Goal: Transaction & Acquisition: Purchase product/service

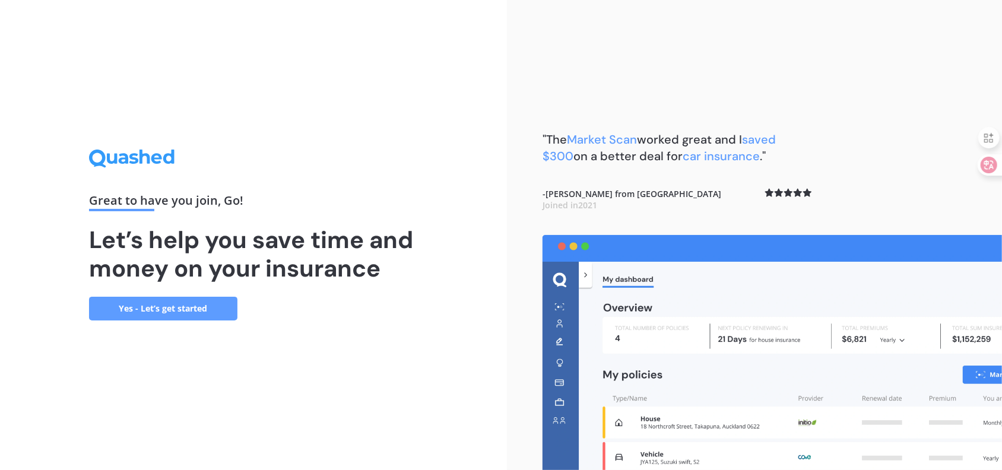
click at [151, 305] on link "Yes - Let’s get started" at bounding box center [163, 309] width 148 height 24
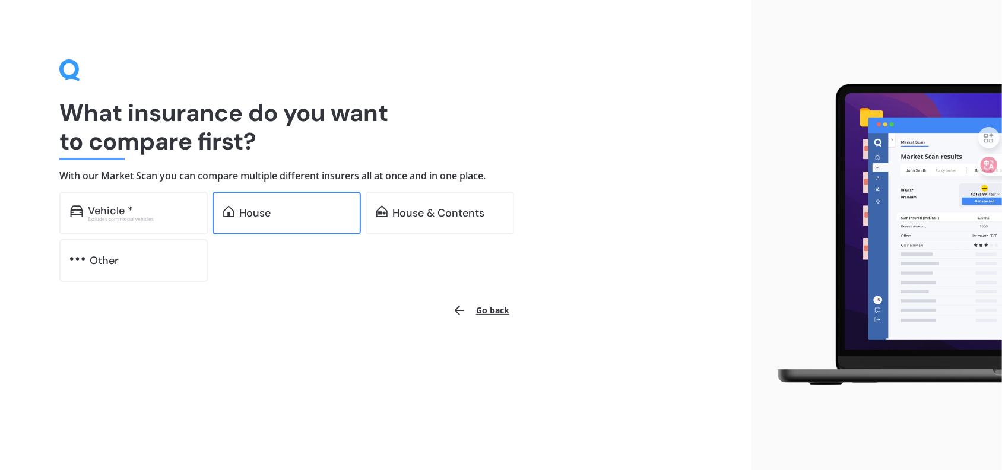
click at [275, 215] on div "House" at bounding box center [294, 213] width 111 height 12
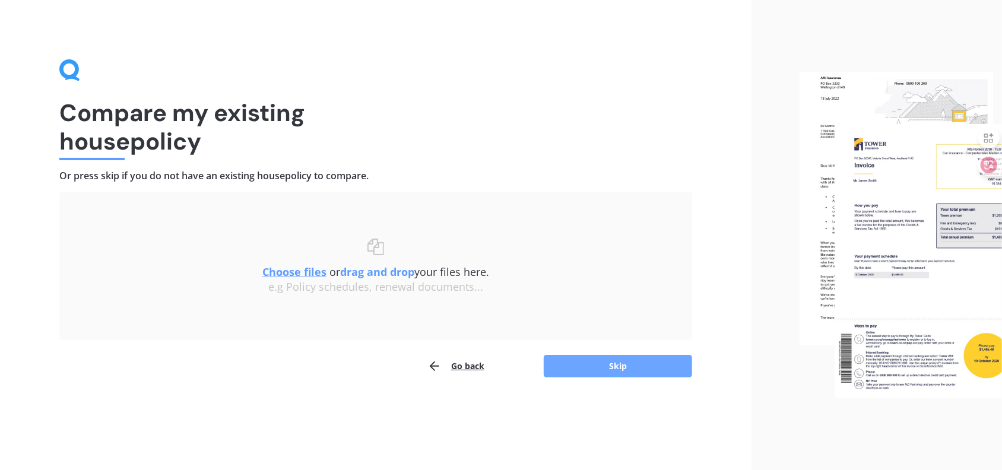
click at [608, 367] on button "Skip" at bounding box center [618, 366] width 148 height 23
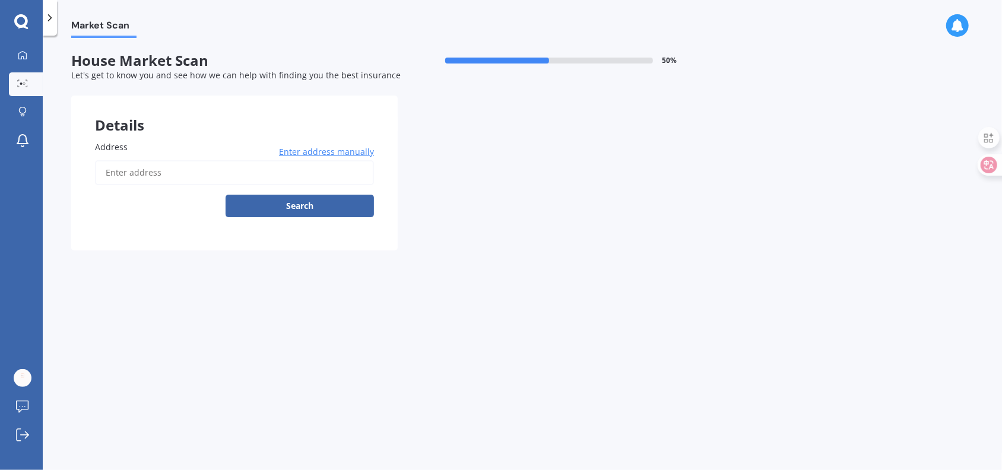
click at [169, 171] on input "Address" at bounding box center [234, 172] width 279 height 25
type input "29 Matipo Road, Mairangi Bay, Auckland 0630新西兰"
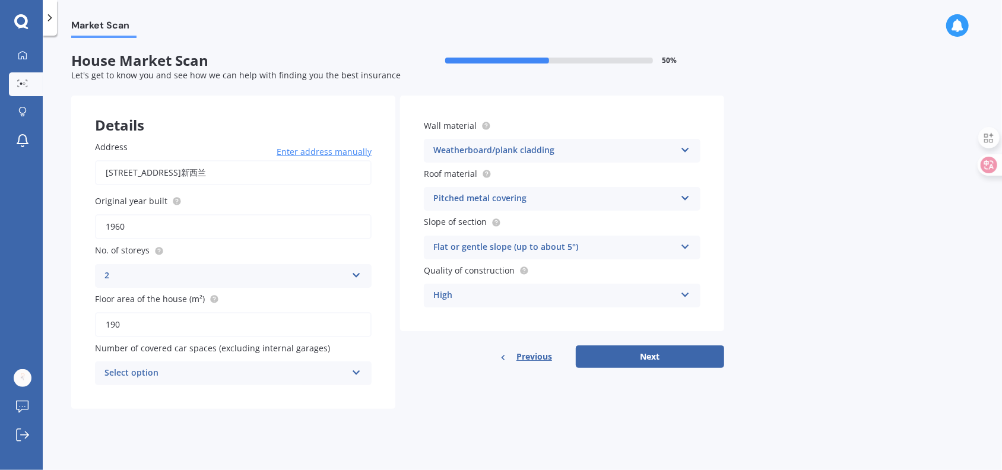
click at [357, 372] on icon at bounding box center [356, 370] width 10 height 8
click at [195, 438] on div "Market Scan House Market Scan 50 % Let's get to know you and see how we can hel…" at bounding box center [522, 255] width 959 height 434
click at [354, 373] on icon at bounding box center [356, 370] width 10 height 8
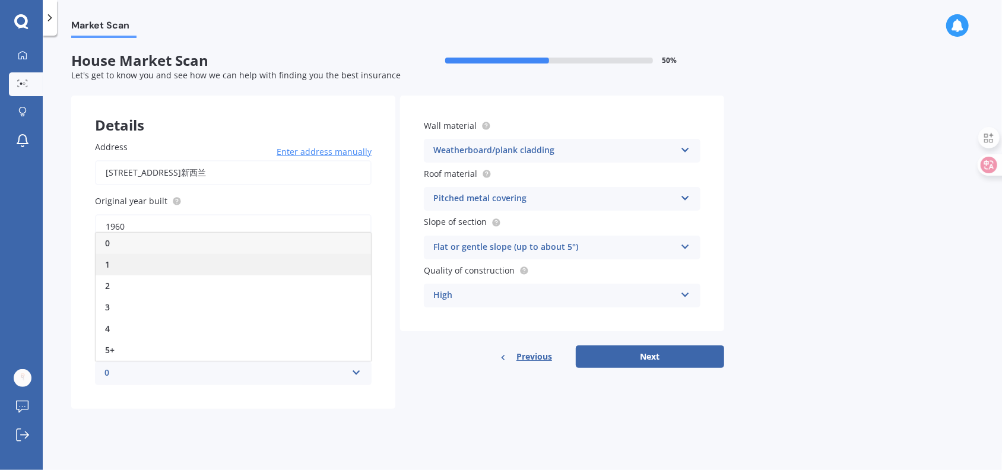
click at [108, 259] on span "1" at bounding box center [107, 264] width 5 height 11
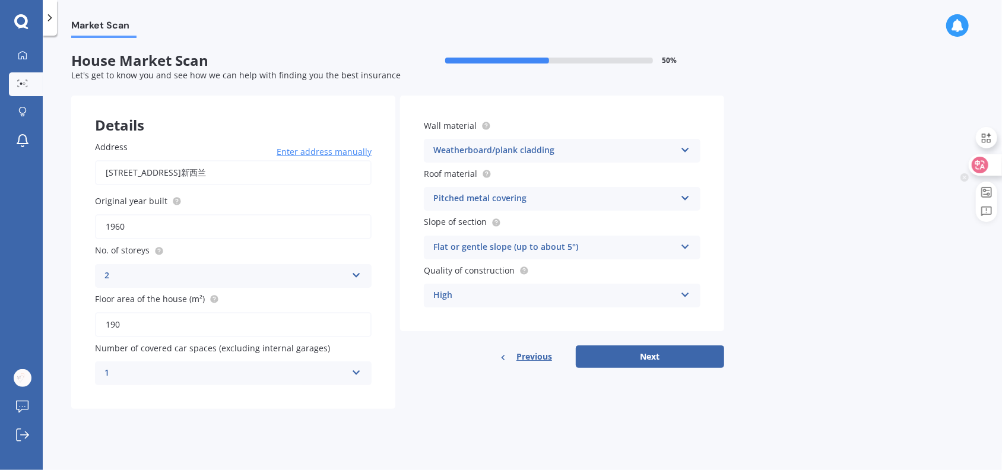
click at [984, 170] on icon at bounding box center [980, 165] width 12 height 12
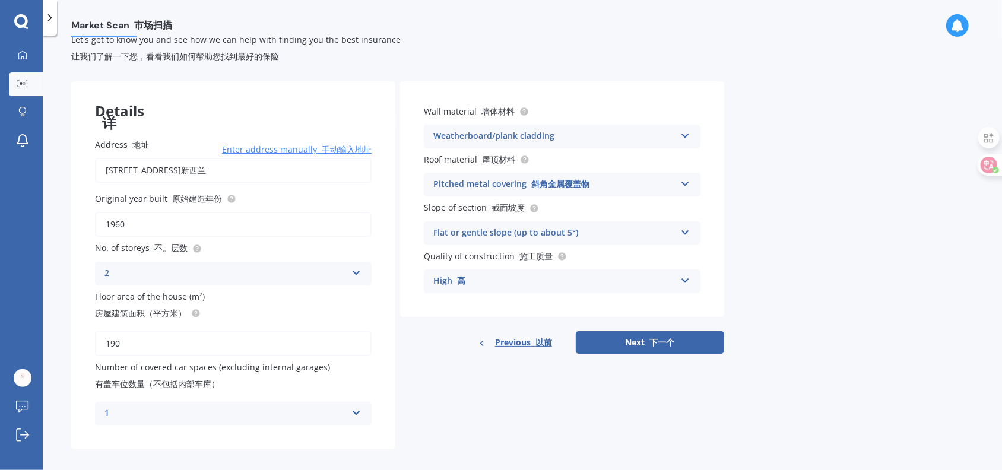
scroll to position [45, 0]
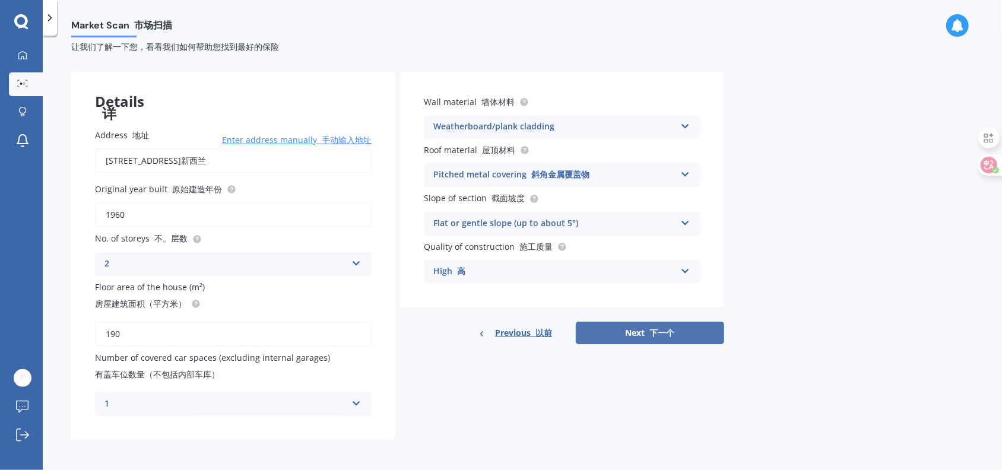
click at [650, 332] on font "下一个" at bounding box center [662, 332] width 25 height 11
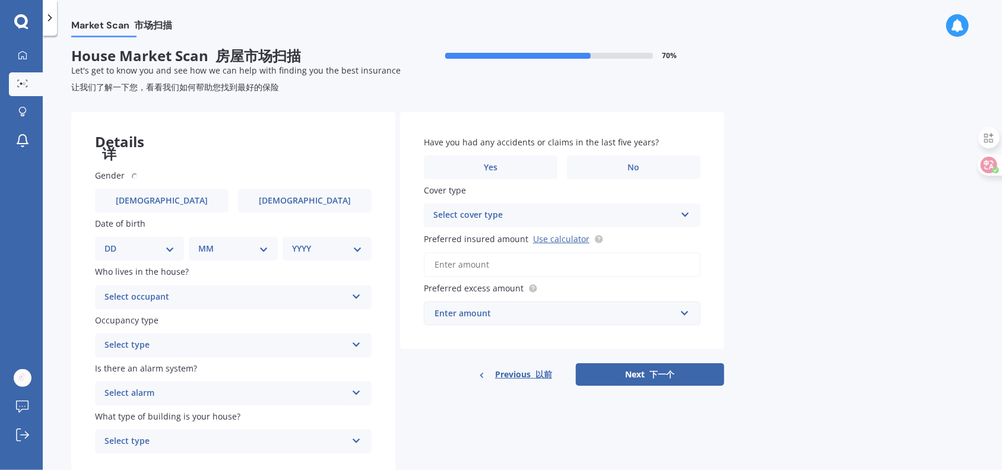
scroll to position [0, 0]
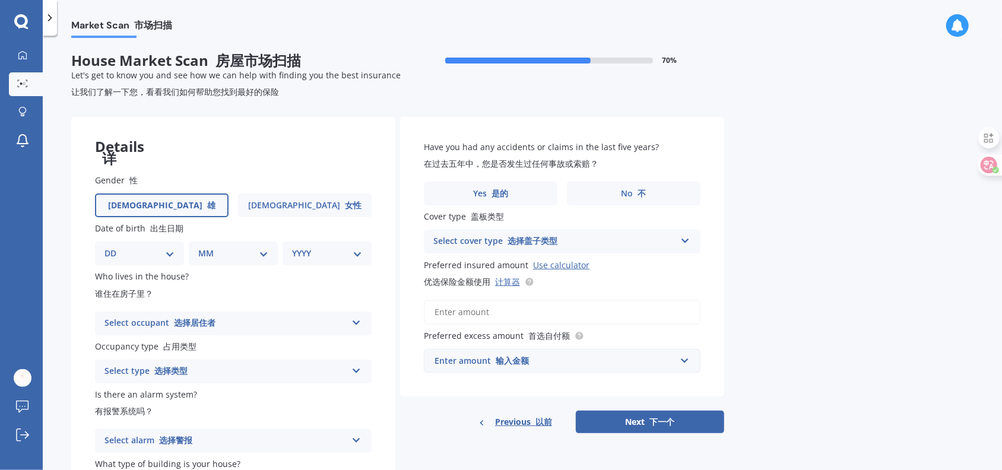
click at [152, 205] on span "Male 雄" at bounding box center [161, 206] width 107 height 10
click at [0, 0] on input "Male 雄" at bounding box center [0, 0] width 0 height 0
click at [170, 252] on select "DD 01 02 03 04 05 06 07 08 09 10 11 12 13 14 15 16 17 18 19 20 21 22 23 24 25 2…" at bounding box center [139, 253] width 70 height 13
click at [170, 251] on select "DD 01 02 03 04 05 06 07 08 09 10 11 12 13 14 15 16 17 18 19 20 21 22 23 24 25 2…" at bounding box center [139, 253] width 70 height 13
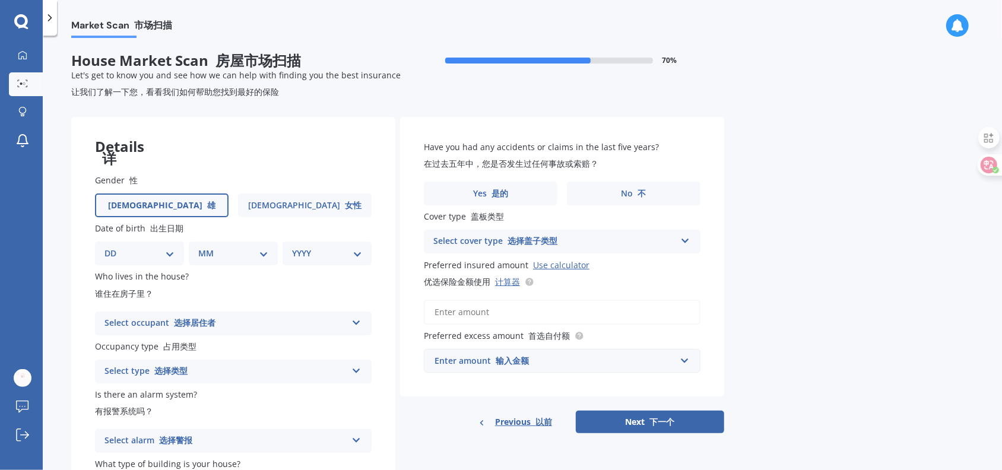
select select "01"
click at [113, 247] on select "DD 01 02 03 04 05 06 07 08 09 10 11 12 13 14 15 16 17 18 19 20 21 22 23 24 25 2…" at bounding box center [139, 253] width 70 height 13
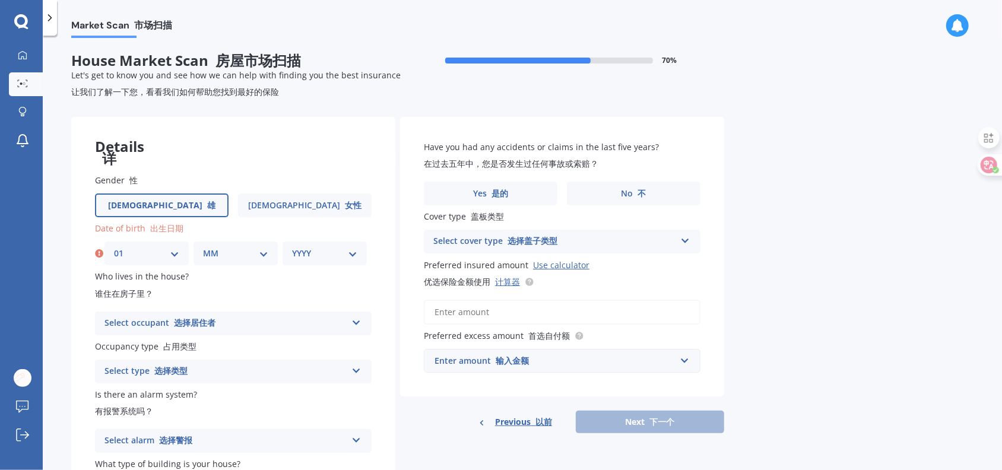
click at [269, 257] on div "MM 01 02 03 04 05 06 07 08 09 10 11 12" at bounding box center [235, 253] width 84 height 24
click at [263, 255] on select "MM 01 02 03 04 05 06 07 08 09 10 11 12" at bounding box center [235, 253] width 65 height 13
select select "01"
click at [203, 247] on select "MM 01 02 03 04 05 06 07 08 09 10 11 12" at bounding box center [235, 253] width 65 height 13
click at [354, 253] on select "YYYY 2009 2008 2007 2006 2005 2004 2003 2002 2001 2000 1999 1998 1997 1996 1995…" at bounding box center [324, 253] width 65 height 13
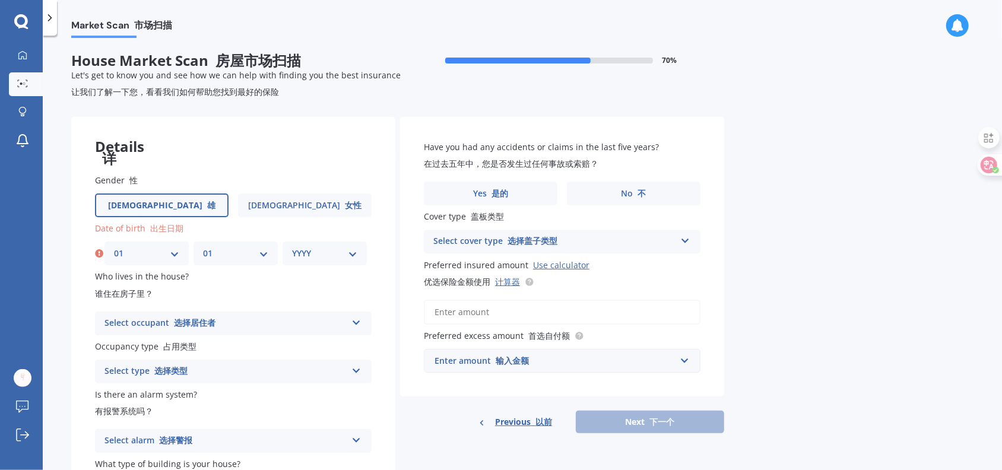
select select "1978"
click at [292, 247] on select "YYYY 2009 2008 2007 2006 2005 2004 2003 2002 2001 2000 1999 1998 1997 1996 1995…" at bounding box center [324, 253] width 65 height 13
click at [341, 319] on div "Select occupant 选择居住者" at bounding box center [225, 323] width 242 height 14
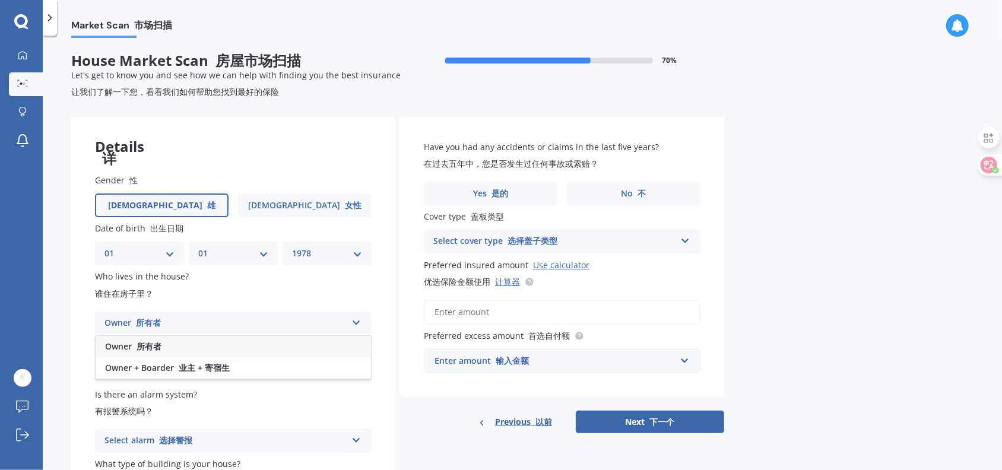
click at [182, 346] on div "Owner 所有者" at bounding box center [233, 346] width 275 height 21
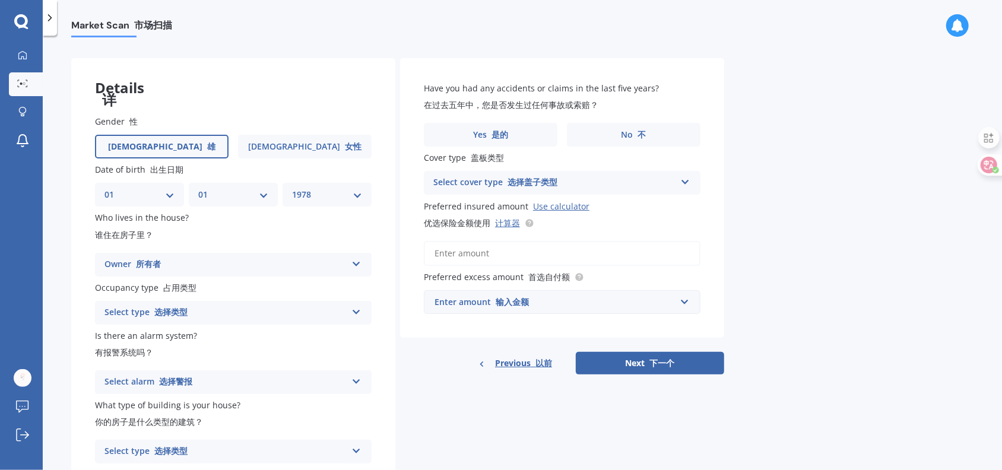
click at [289, 310] on div "Select type 选择类型" at bounding box center [225, 313] width 242 height 14
click at [138, 336] on span "Permanent 永久" at bounding box center [138, 335] width 66 height 11
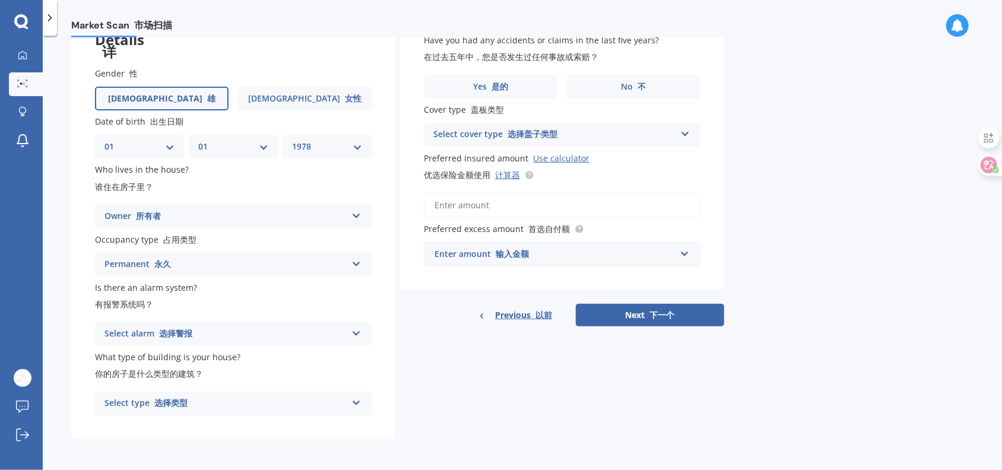
click at [355, 330] on icon at bounding box center [356, 331] width 10 height 8
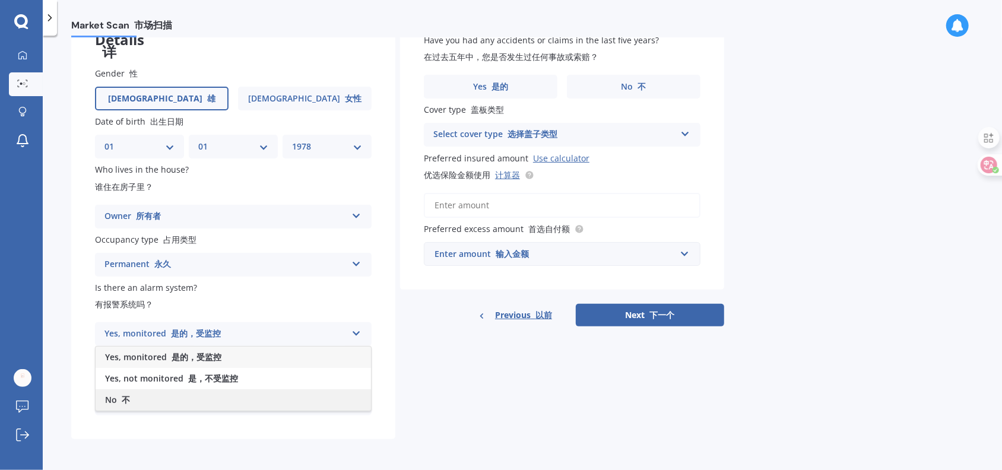
click at [122, 399] on font "不" at bounding box center [126, 399] width 8 height 11
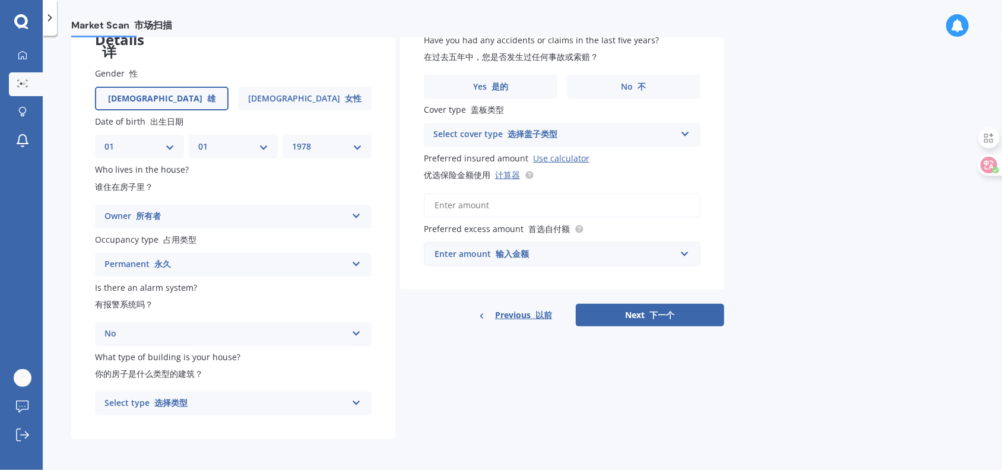
click at [286, 402] on div "Select type 选择类型" at bounding box center [225, 403] width 242 height 14
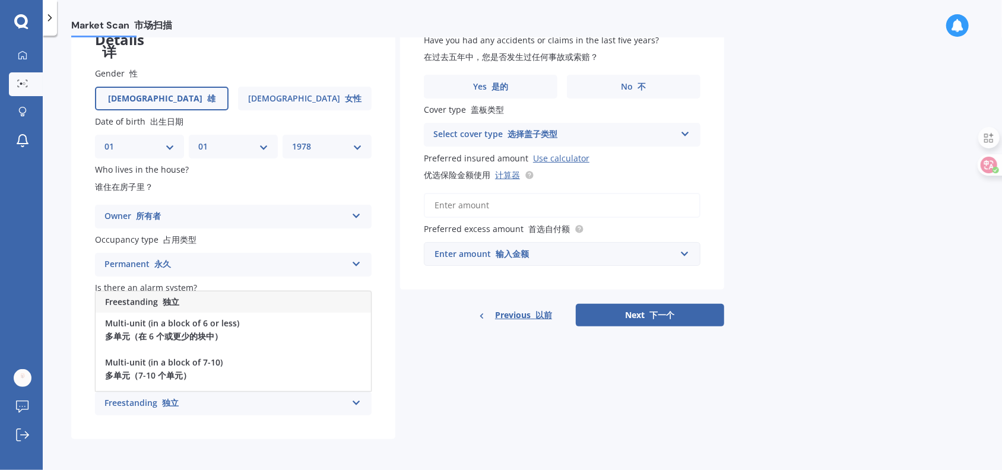
click at [146, 298] on span "Freestanding 独立" at bounding box center [142, 301] width 74 height 11
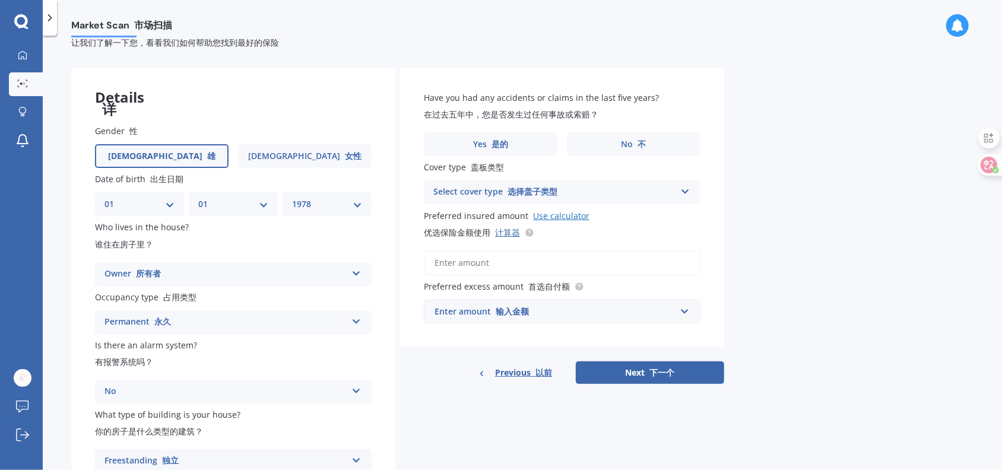
scroll to position [0, 0]
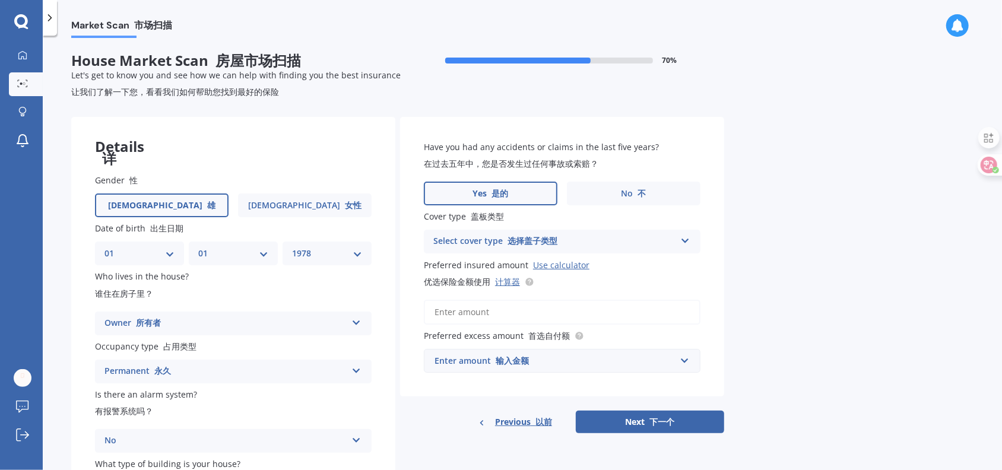
click at [492, 194] on font "是的" at bounding box center [500, 193] width 17 height 11
click at [0, 0] on input "Yes 是的" at bounding box center [0, 0] width 0 height 0
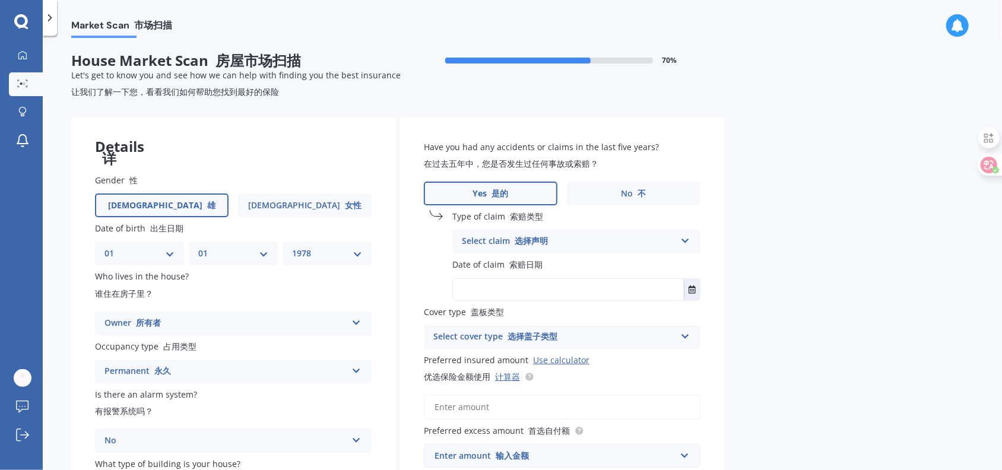
click at [688, 241] on icon at bounding box center [685, 238] width 10 height 8
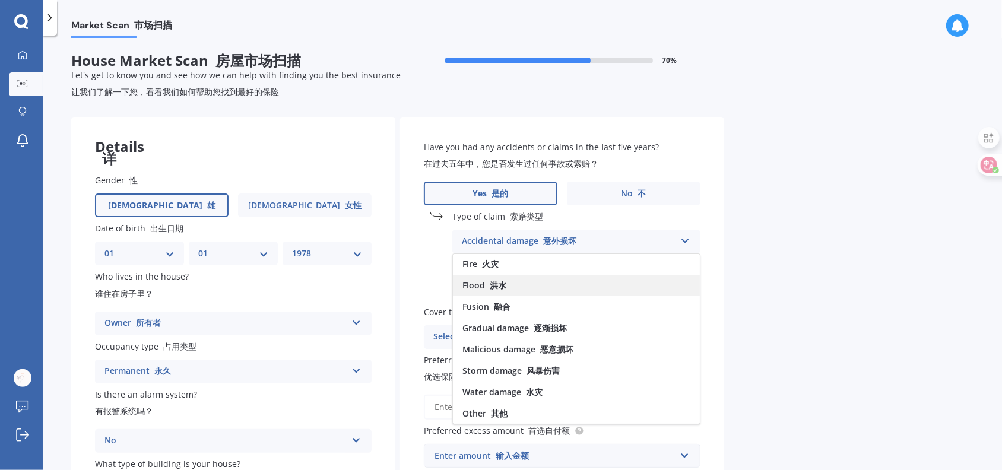
scroll to position [59, 0]
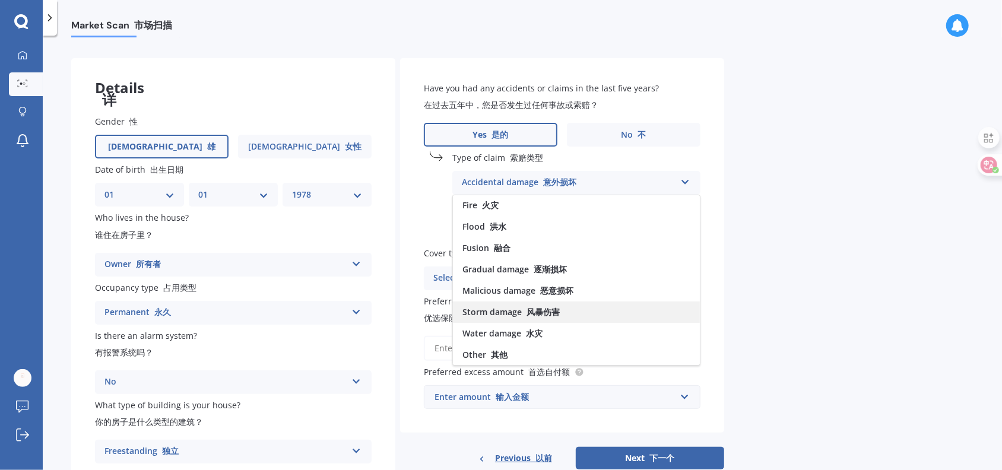
click at [570, 308] on div "Storm damage 风暴伤害" at bounding box center [576, 311] width 247 height 21
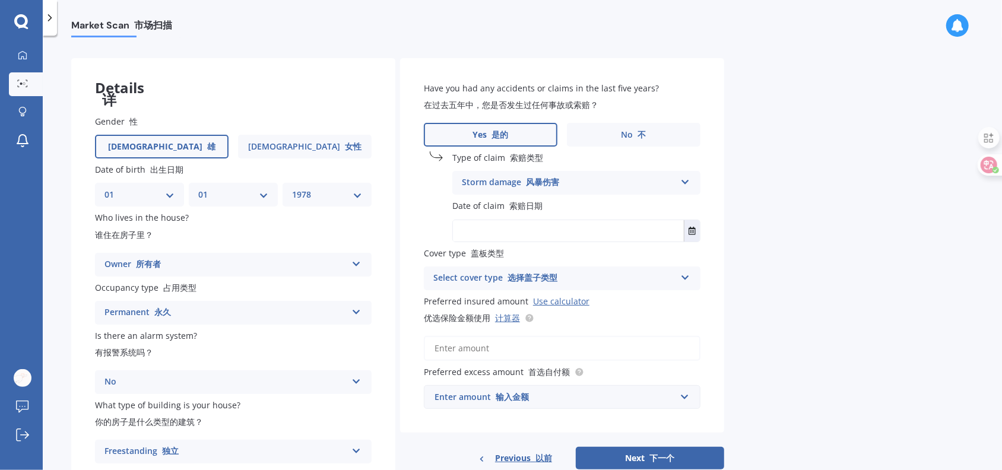
click at [678, 279] on div "Select cover type 选择盖子类型 High" at bounding box center [562, 278] width 277 height 24
click at [764, 262] on div "Market Scan House Market Scan 房屋市场扫描 70 % Let's get to know you and see how we …" at bounding box center [522, 255] width 959 height 434
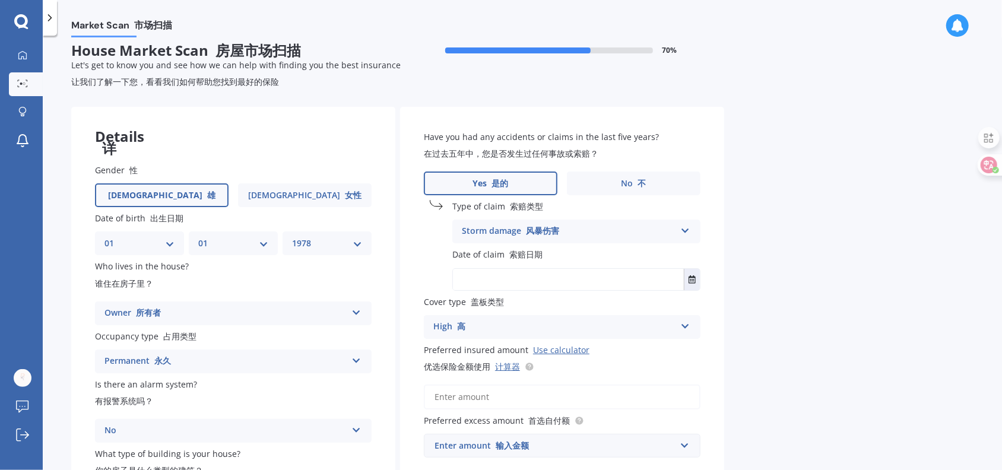
scroll to position [0, 0]
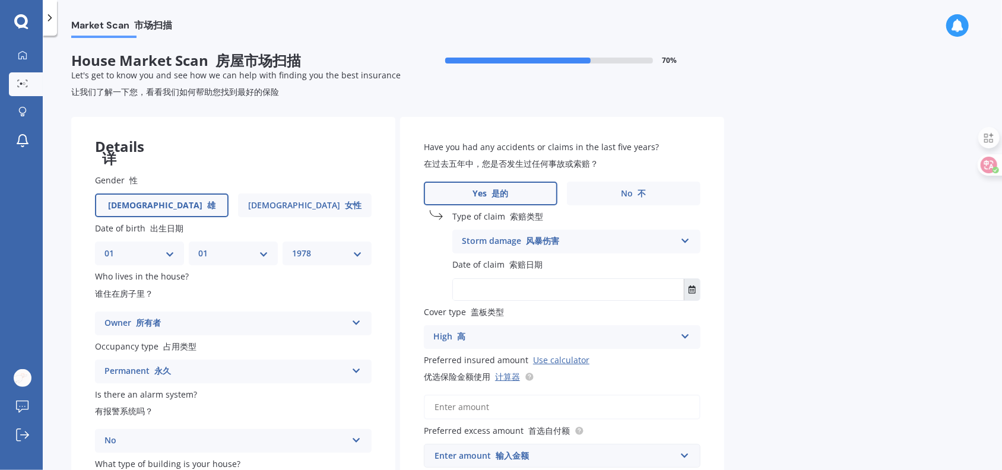
click at [689, 291] on icon "Select date" at bounding box center [691, 289] width 7 height 8
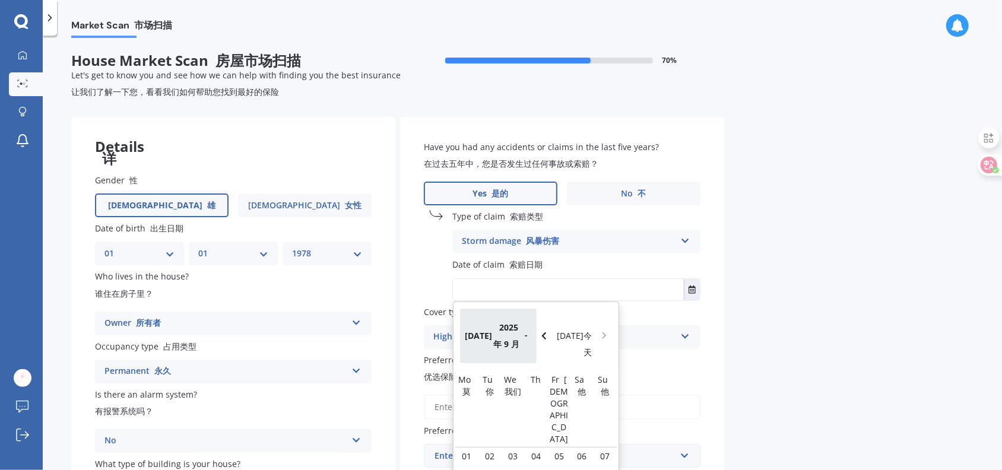
click at [526, 333] on button "Sep 2025 2025 年 9 月" at bounding box center [498, 336] width 77 height 55
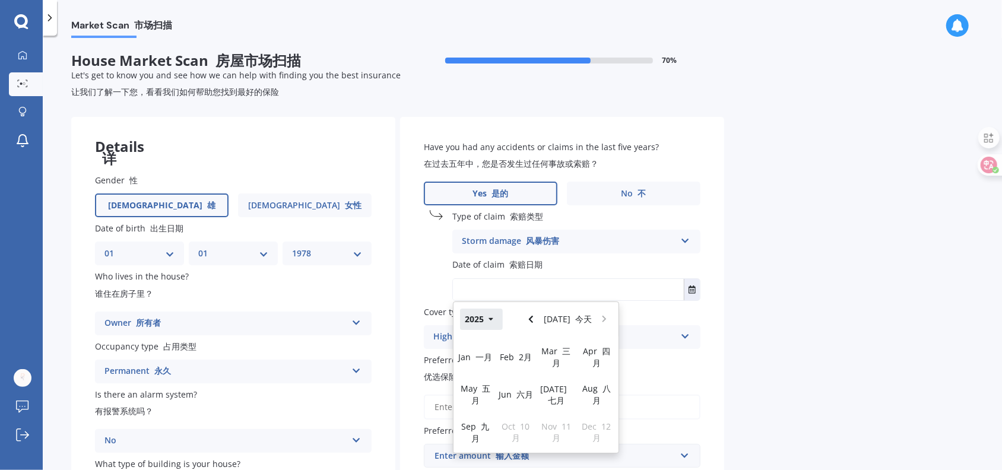
click at [484, 320] on button "2025" at bounding box center [481, 319] width 43 height 21
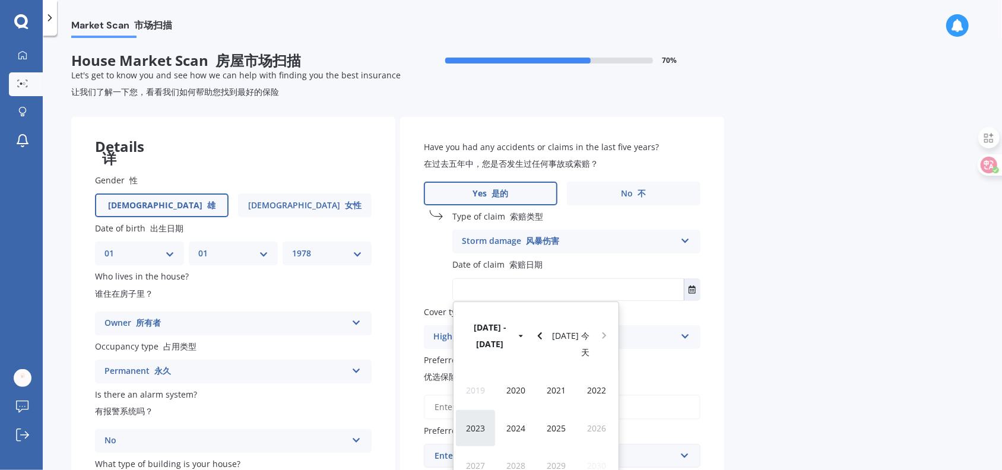
click at [478, 422] on span "2023" at bounding box center [475, 427] width 19 height 11
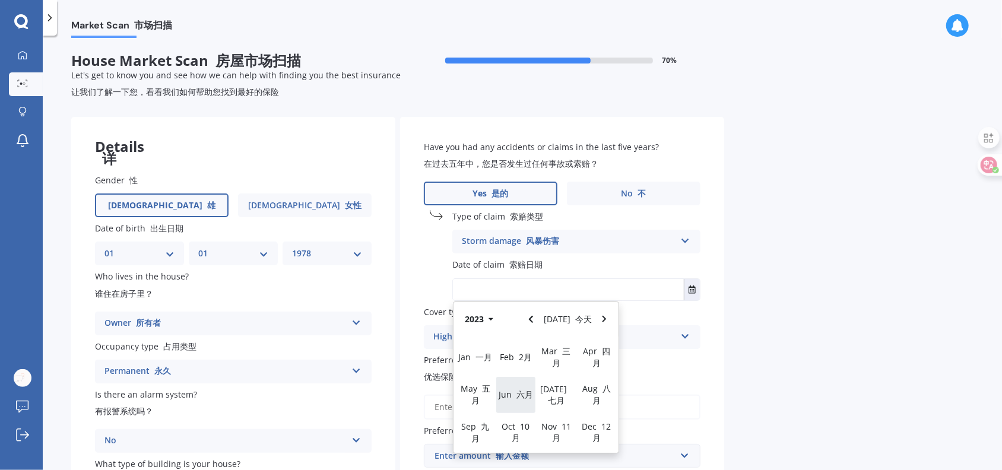
click at [513, 396] on font "Jun 2023" at bounding box center [513, 394] width 5 height 11
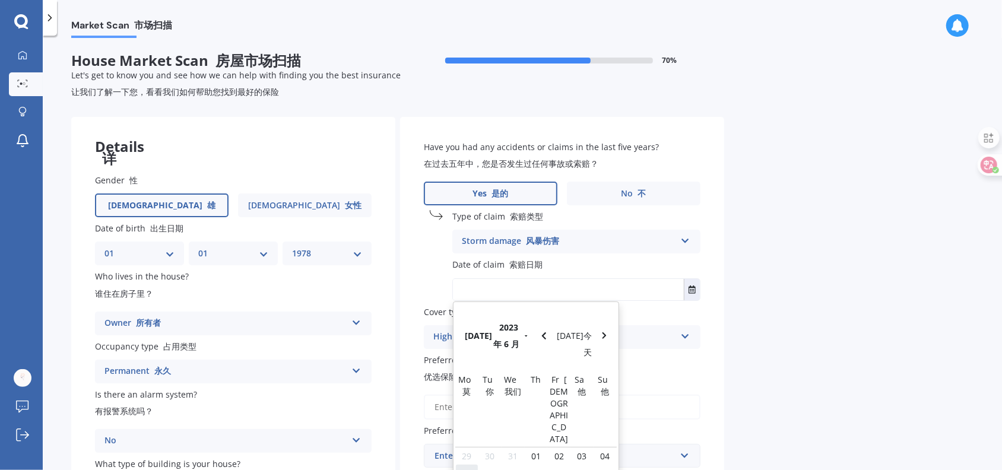
click at [464, 467] on span "05" at bounding box center [466, 472] width 9 height 11
type input "05/06/2023"
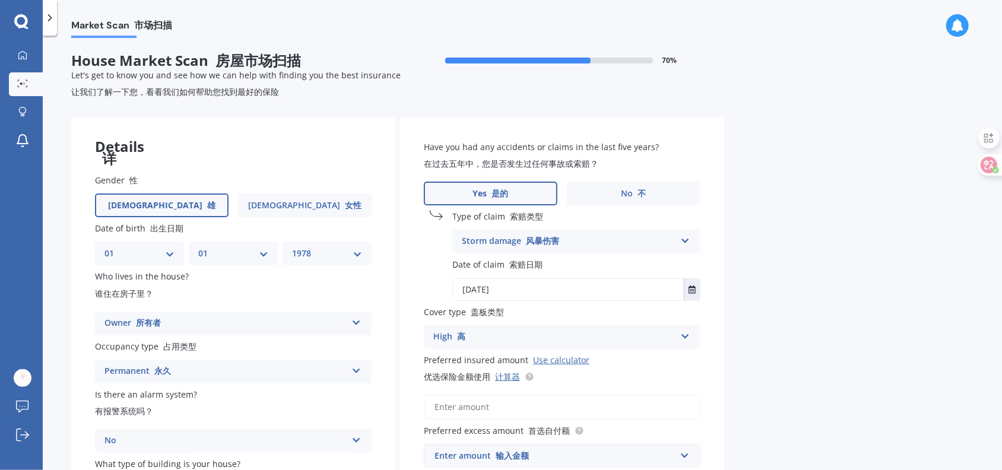
click at [783, 304] on div "Market Scan House Market Scan 房屋市场扫描 70 % Let's get to know you and see how we …" at bounding box center [522, 255] width 959 height 434
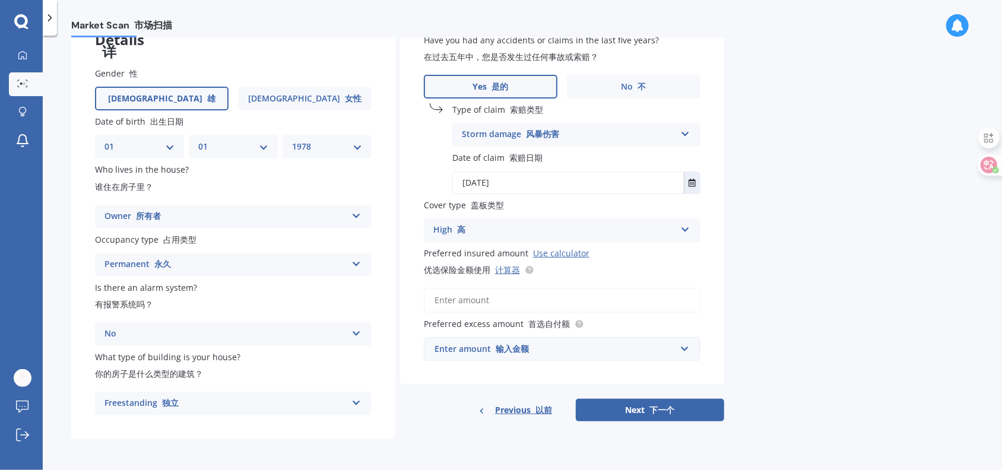
click at [689, 225] on icon at bounding box center [685, 227] width 10 height 8
click at [573, 352] on div "Enter amount 输入金额" at bounding box center [554, 348] width 241 height 13
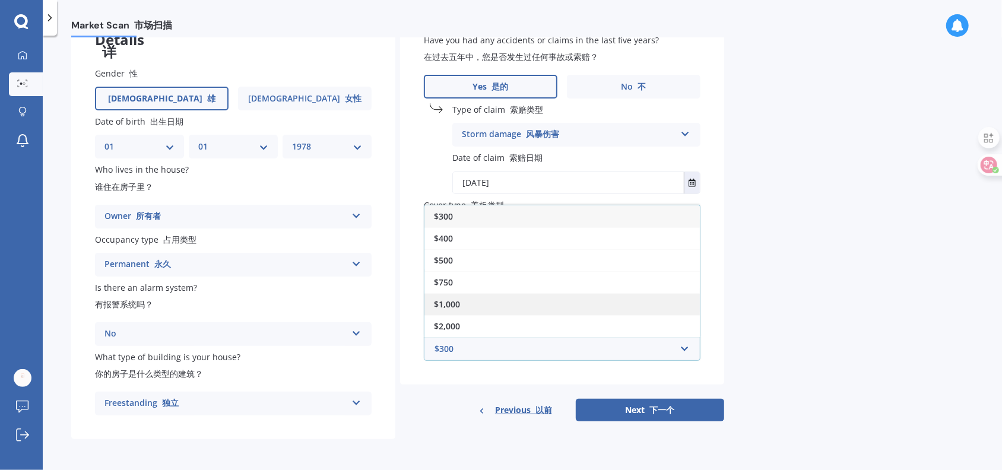
click at [487, 307] on div "$1,000" at bounding box center [561, 304] width 275 height 22
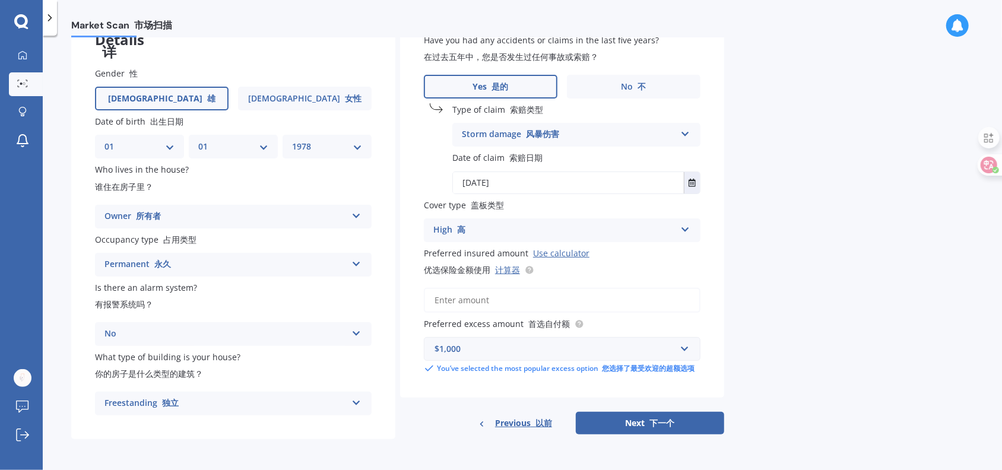
click at [807, 286] on div "Market Scan House Market Scan 房屋市场扫描 70 % Let's get to know you and see how we …" at bounding box center [522, 255] width 959 height 434
click at [486, 301] on input "Preferred insured amount Use calculator 优选保险金额 使用 计算器" at bounding box center [562, 300] width 277 height 25
click at [831, 266] on div "Market Scan House Market Scan 房屋市场扫描 70 % Let's get to know you and see how we …" at bounding box center [522, 255] width 959 height 434
click at [487, 347] on div "$1,000" at bounding box center [554, 348] width 241 height 13
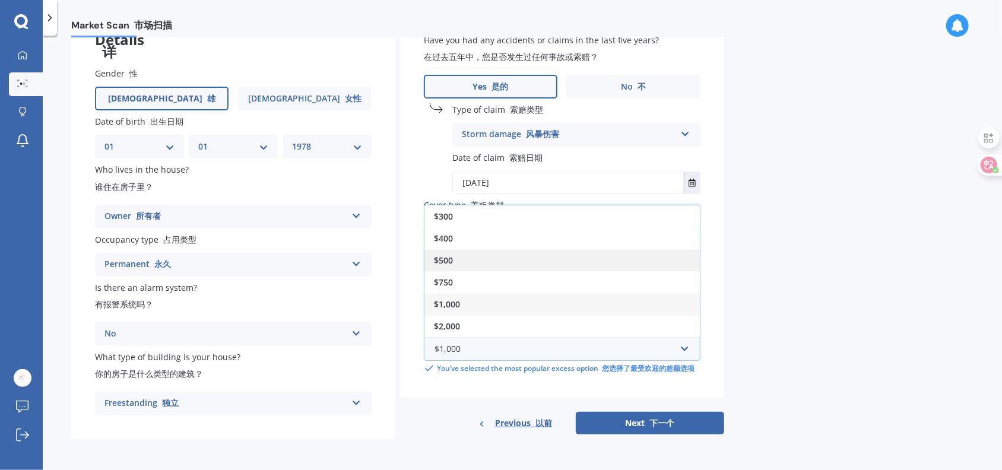
click at [462, 259] on div "$500" at bounding box center [561, 260] width 275 height 22
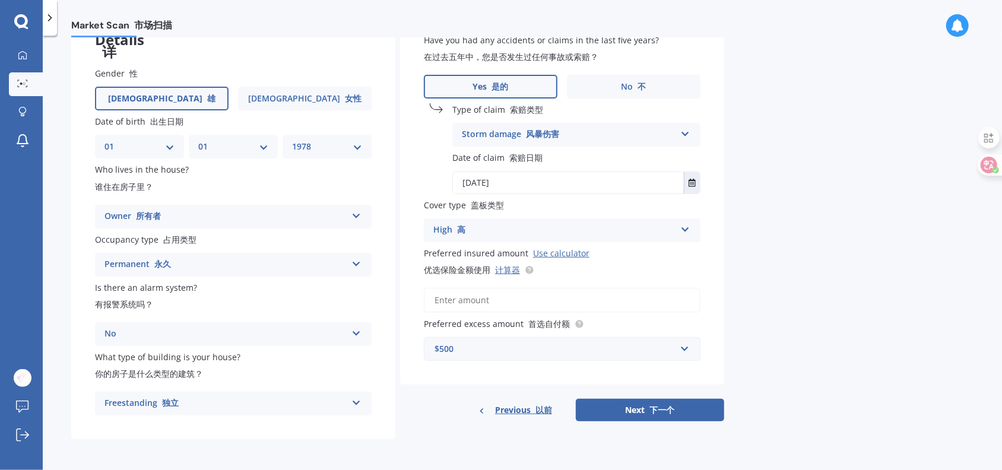
click at [481, 301] on input "Preferred insured amount Use calculator 优选保险金额 使用 计算器" at bounding box center [562, 300] width 277 height 25
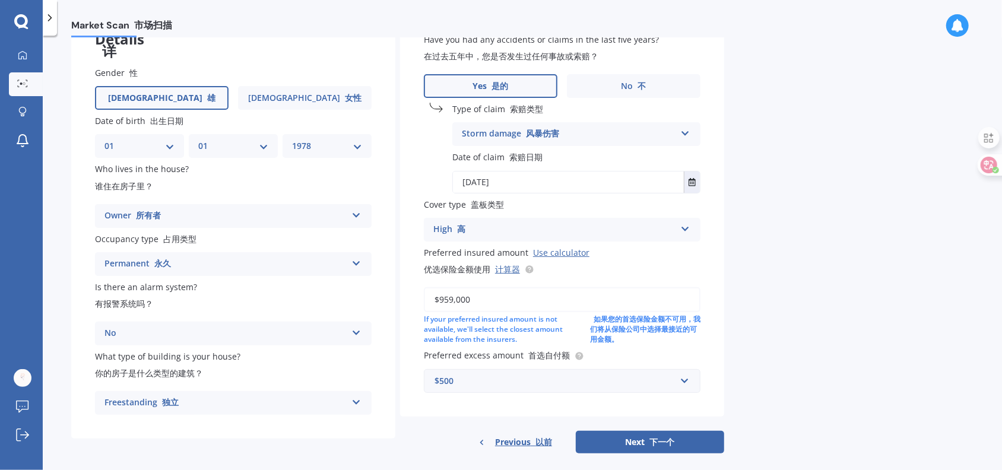
type input "$959,000"
click at [824, 274] on div "Market Scan House Market Scan 房屋市场扫描 70 % Let's get to know you and see how we …" at bounding box center [522, 255] width 959 height 434
click at [510, 269] on link "计算器" at bounding box center [507, 268] width 25 height 11
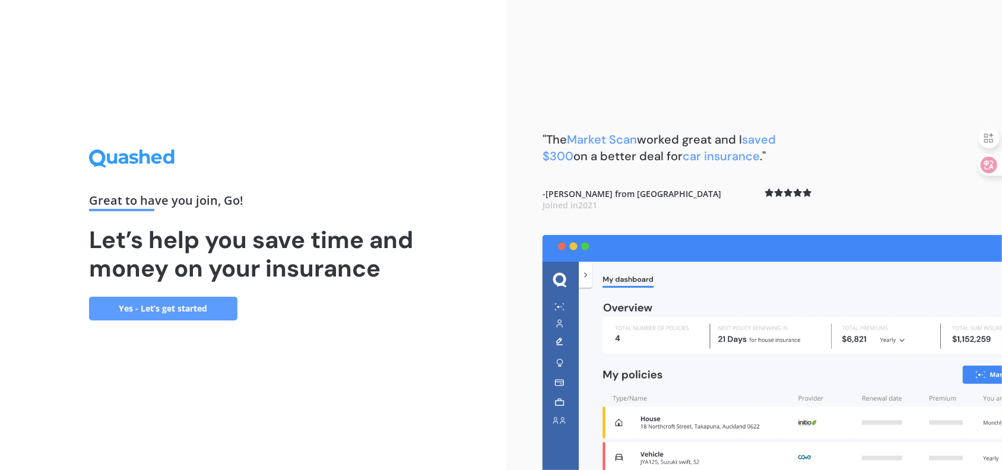
click at [162, 308] on link "Yes - Let’s get started" at bounding box center [163, 309] width 148 height 24
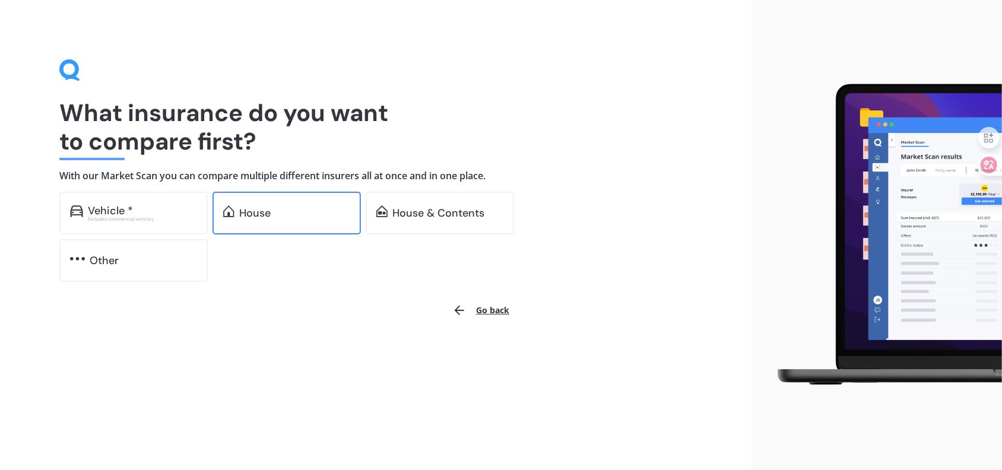
click at [261, 209] on div "House" at bounding box center [254, 213] width 31 height 12
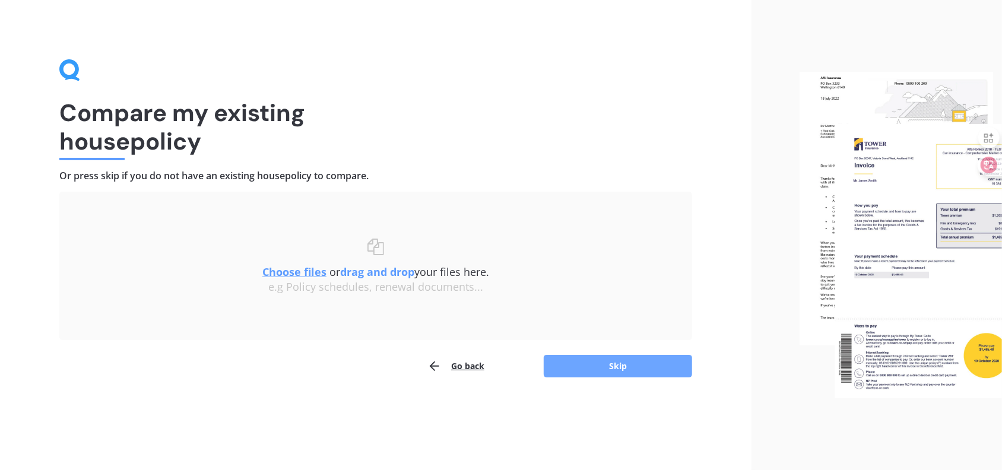
click at [616, 368] on button "Skip" at bounding box center [618, 366] width 148 height 23
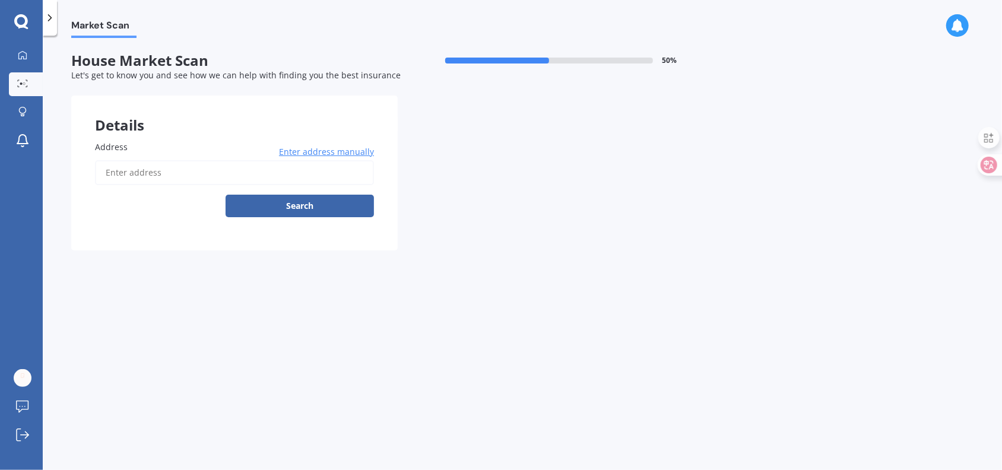
click at [168, 177] on input "Address" at bounding box center [234, 172] width 279 height 25
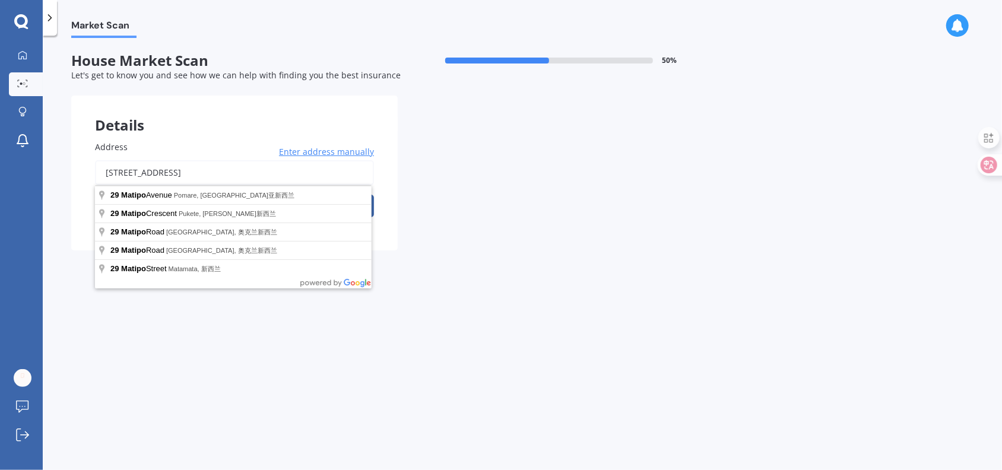
type input "29 Matipo Road, Mairangi Bay, Auckland 0630新西兰"
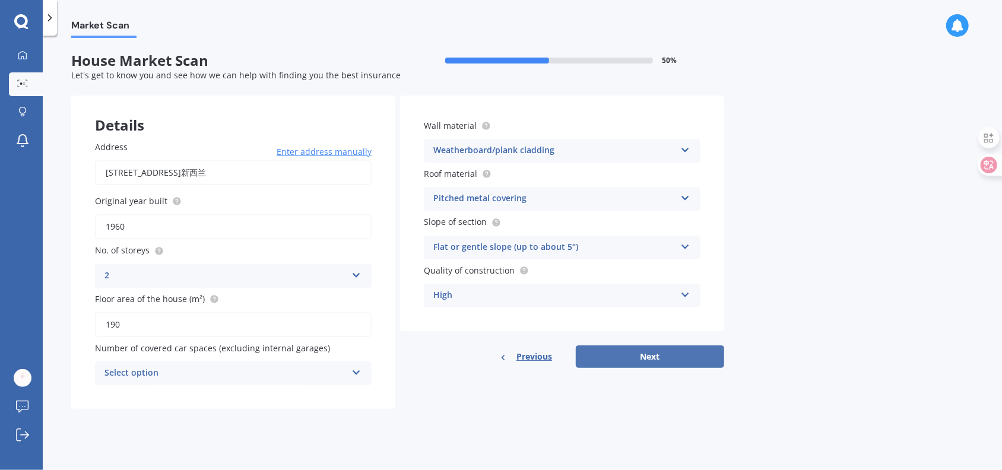
click at [659, 355] on button "Next" at bounding box center [650, 356] width 148 height 23
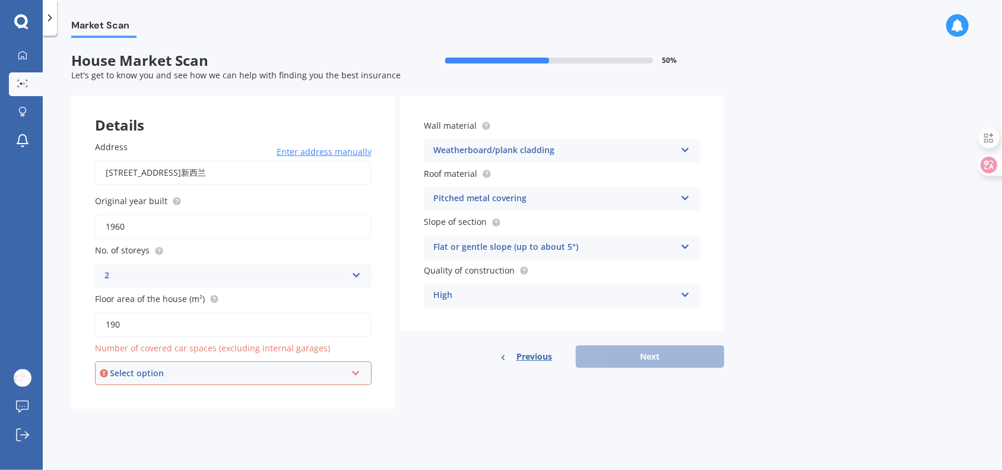
click at [335, 378] on div "Select option" at bounding box center [228, 373] width 236 height 13
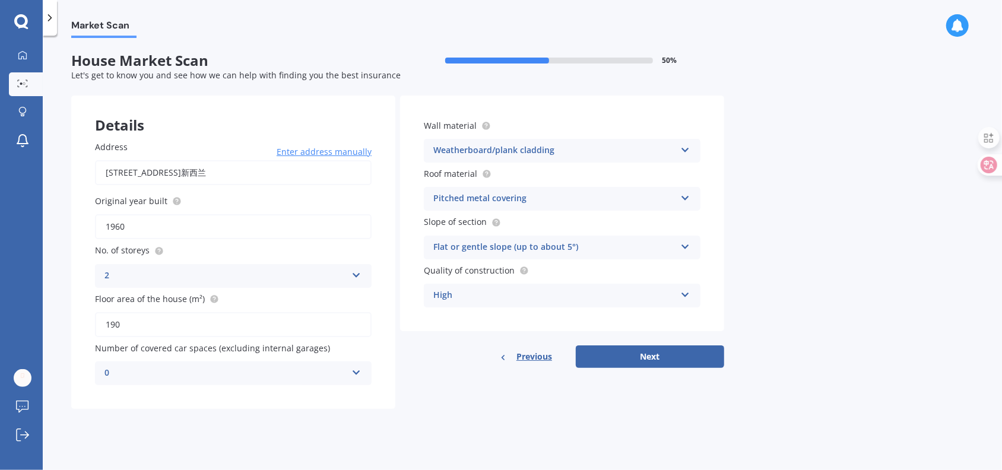
click at [256, 437] on div "Market Scan House Market Scan 50 % Let's get to know you and see how we can hel…" at bounding box center [522, 255] width 959 height 434
click at [318, 377] on div "0" at bounding box center [225, 373] width 242 height 14
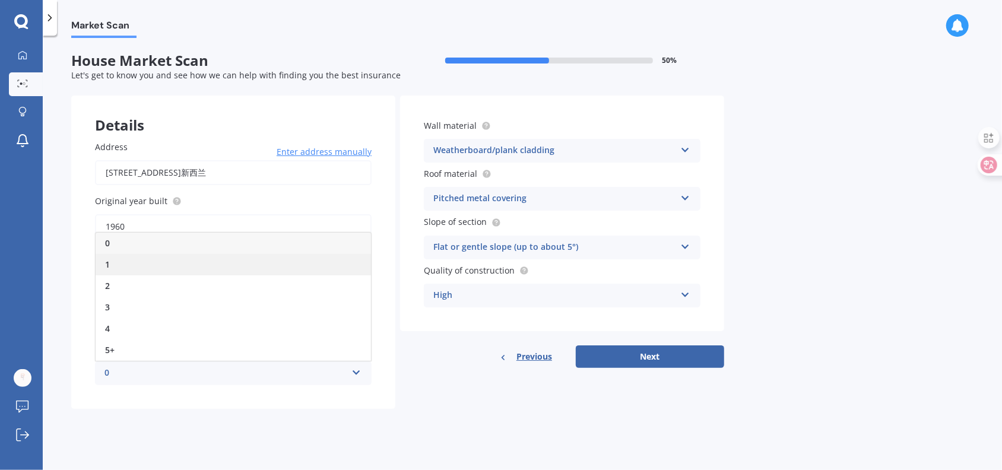
click at [110, 262] on div "1" at bounding box center [233, 264] width 275 height 21
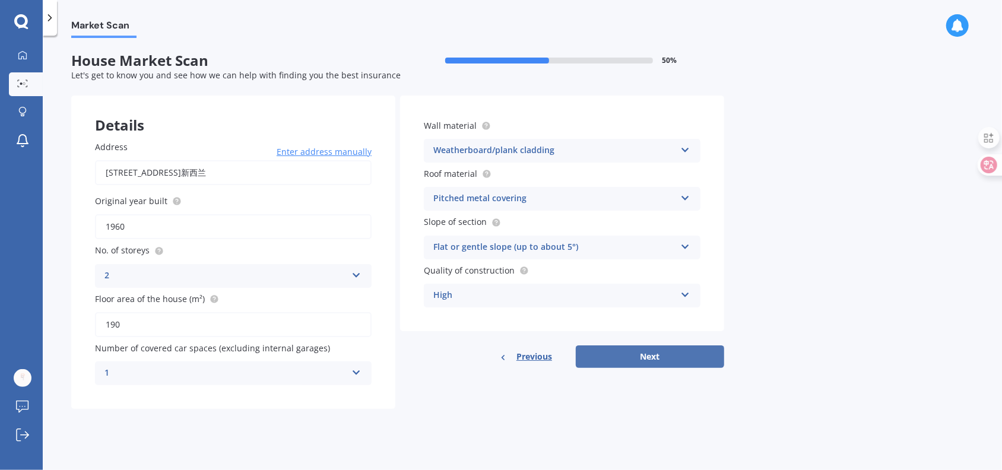
click at [650, 358] on button "Next" at bounding box center [650, 356] width 148 height 23
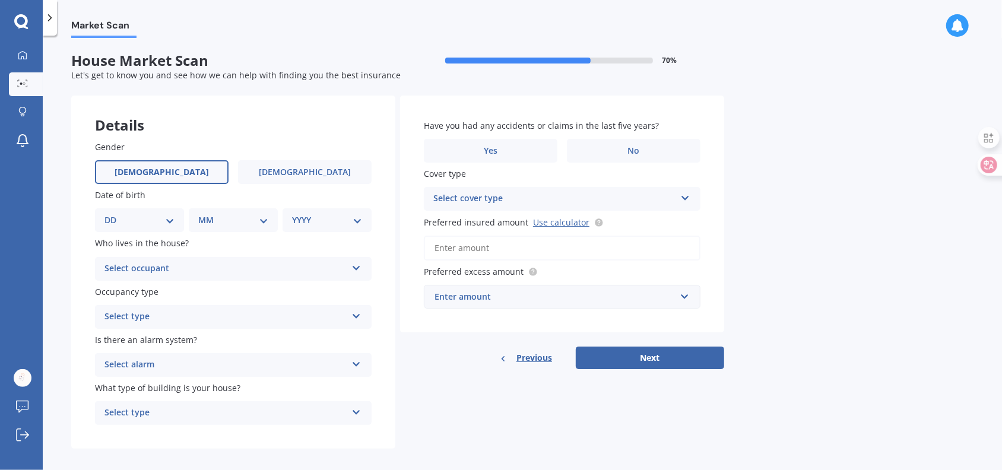
click at [172, 177] on label "Male" at bounding box center [162, 172] width 134 height 24
click at [0, 0] on input "Male" at bounding box center [0, 0] width 0 height 0
click at [158, 220] on select "DD 01 02 03 04 05 06 07 08 09 10 11 12 13 14 15 16 17 18 19 20 21 22 23 24 25 2…" at bounding box center [139, 220] width 70 height 13
select select "01"
click at [113, 214] on select "DD 01 02 03 04 05 06 07 08 09 10 11 12 13 14 15 16 17 18 19 20 21 22 23 24 25 2…" at bounding box center [139, 220] width 70 height 13
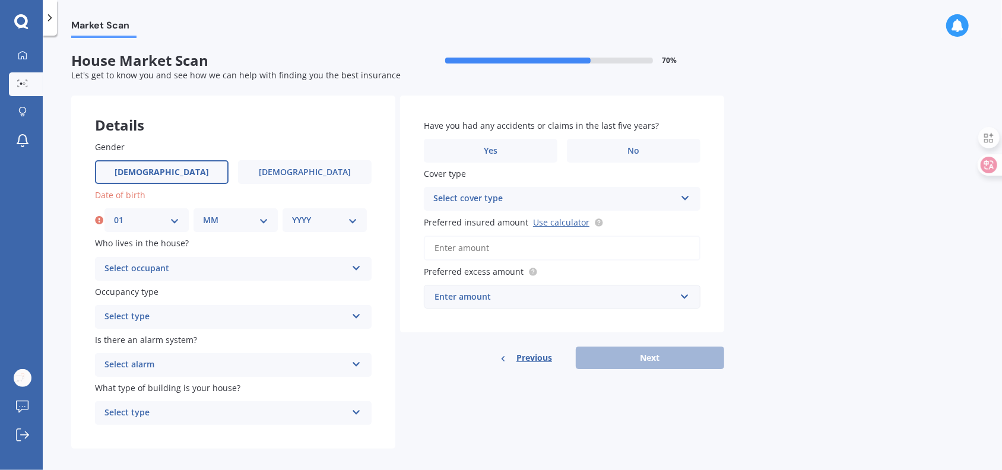
drag, startPoint x: 253, startPoint y: 220, endPoint x: 252, endPoint y: 213, distance: 6.6
click at [253, 220] on select "MM 01 02 03 04 05 06 07 08 09 10 11 12" at bounding box center [235, 220] width 65 height 13
select select "01"
click at [203, 214] on select "MM 01 02 03 04 05 06 07 08 09 10 11 12" at bounding box center [235, 220] width 65 height 13
click at [334, 225] on select "YYYY 2009 2008 2007 2006 2005 2004 2003 2002 2001 2000 1999 1998 1997 1996 1995…" at bounding box center [324, 220] width 65 height 13
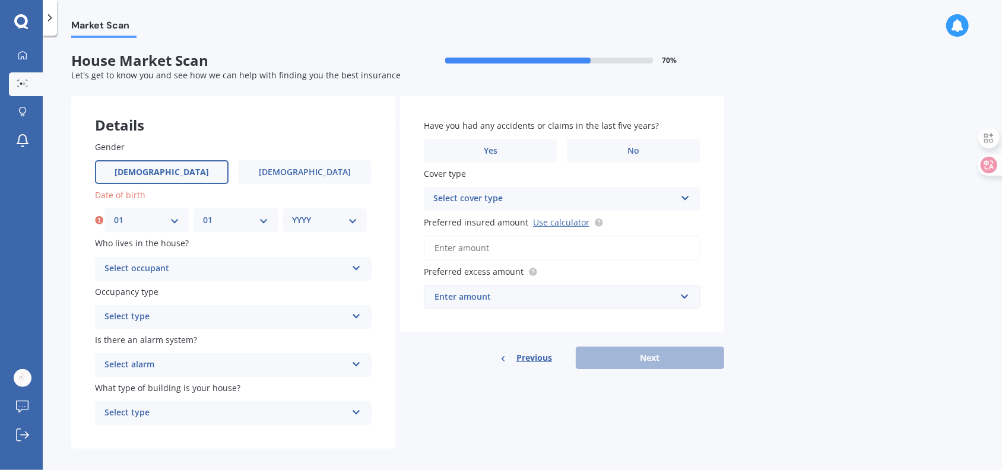
select select "1978"
click at [292, 214] on select "YYYY 2009 2008 2007 2006 2005 2004 2003 2002 2001 2000 1999 1998 1997 1996 1995…" at bounding box center [324, 220] width 65 height 13
click at [244, 273] on div "Select occupant" at bounding box center [225, 269] width 242 height 14
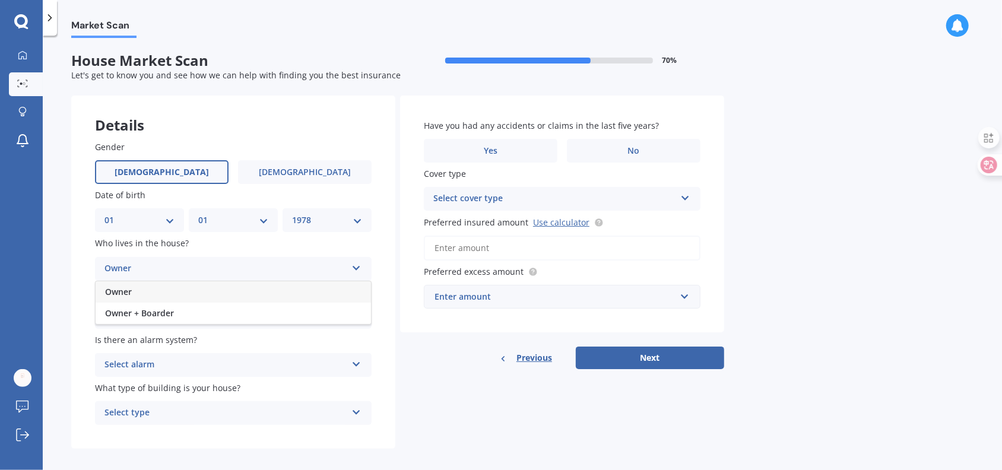
click at [186, 295] on div "Owner" at bounding box center [233, 291] width 275 height 21
click at [170, 317] on div "Select type" at bounding box center [225, 317] width 242 height 14
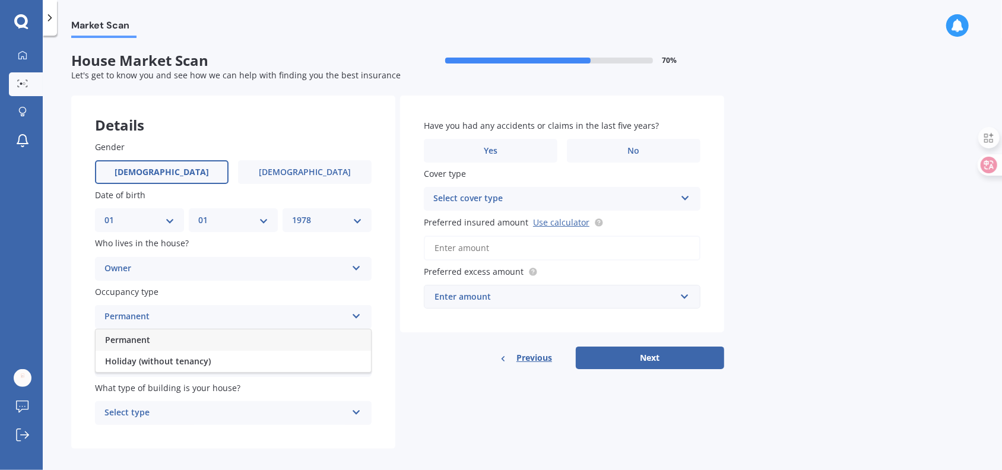
click at [164, 342] on div "Permanent" at bounding box center [233, 339] width 275 height 21
click at [174, 365] on div "Select alarm" at bounding box center [225, 365] width 242 height 14
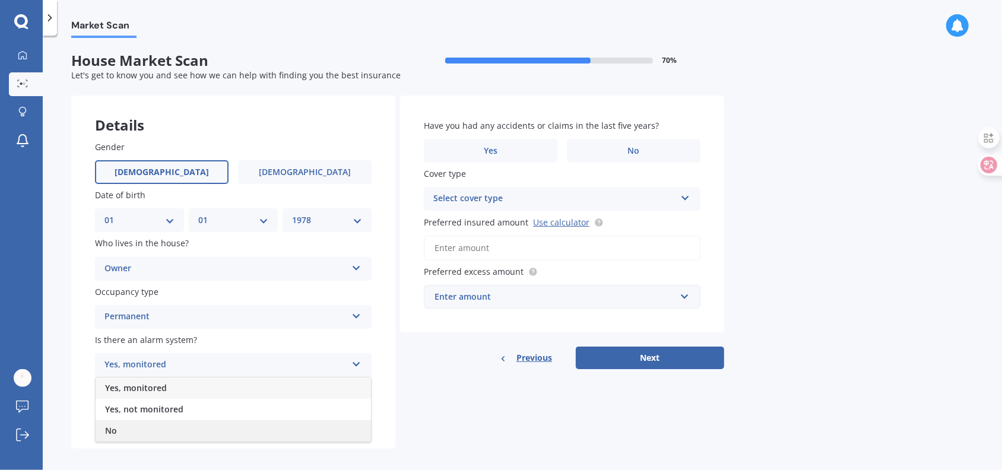
click at [119, 428] on div "No" at bounding box center [233, 430] width 275 height 21
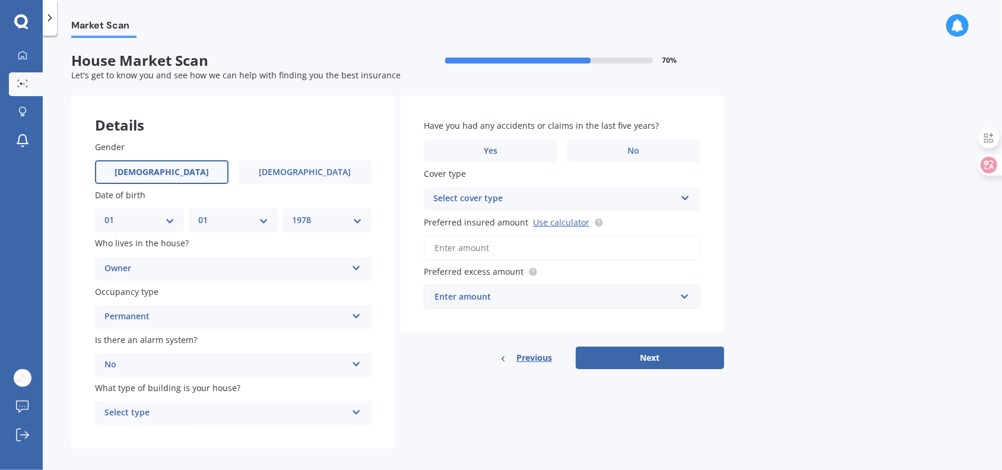
click at [179, 414] on div "Select type" at bounding box center [225, 413] width 242 height 14
click at [164, 349] on div "Freestanding" at bounding box center [233, 346] width 275 height 21
click at [507, 148] on label "Yes" at bounding box center [491, 151] width 134 height 24
click at [0, 0] on input "Yes" at bounding box center [0, 0] width 0 height 0
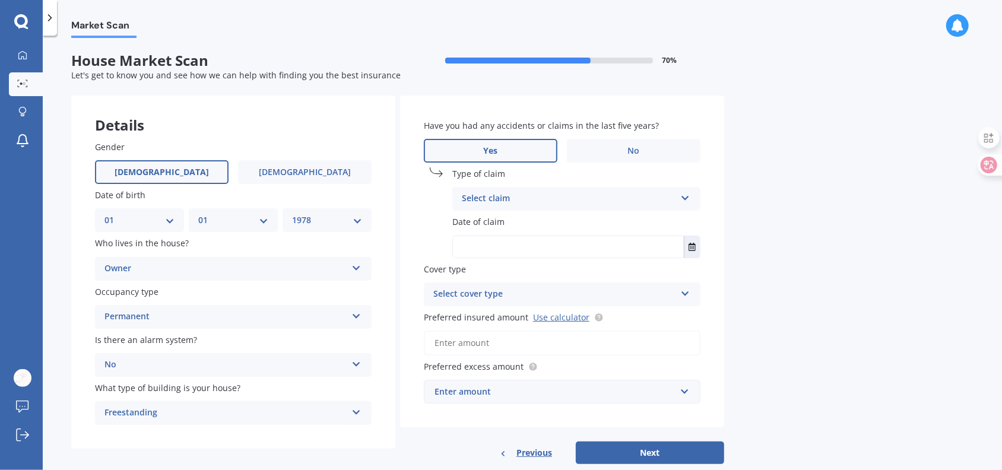
click at [576, 199] on div "Select claim" at bounding box center [569, 199] width 214 height 14
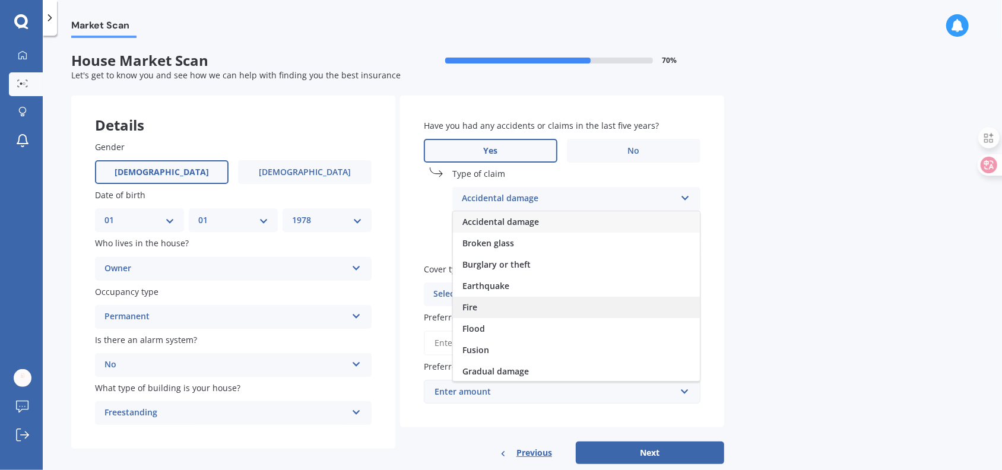
scroll to position [86, 0]
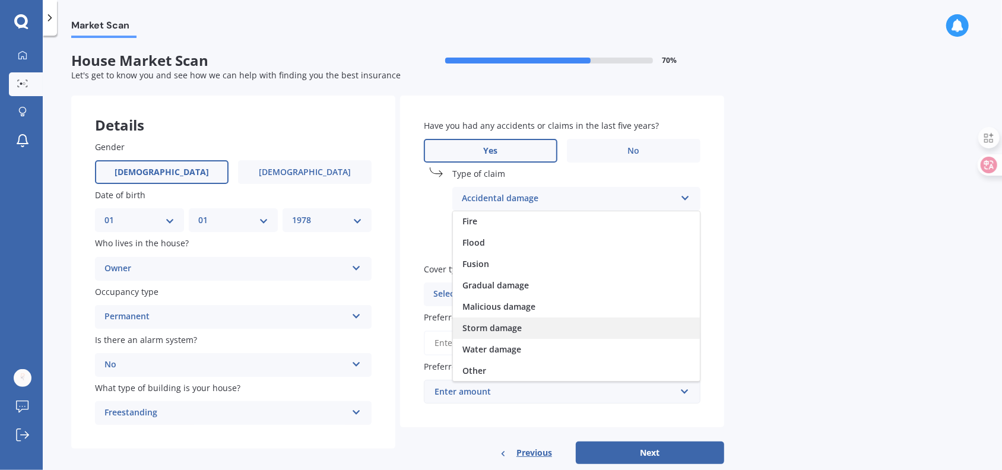
click at [516, 332] on span "Storm damage" at bounding box center [491, 327] width 59 height 11
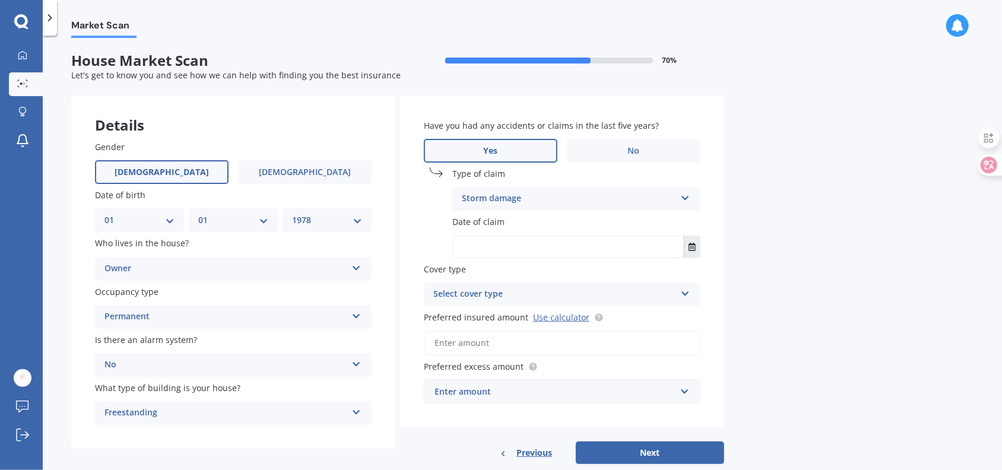
click at [690, 247] on icon "Select date" at bounding box center [691, 247] width 7 height 8
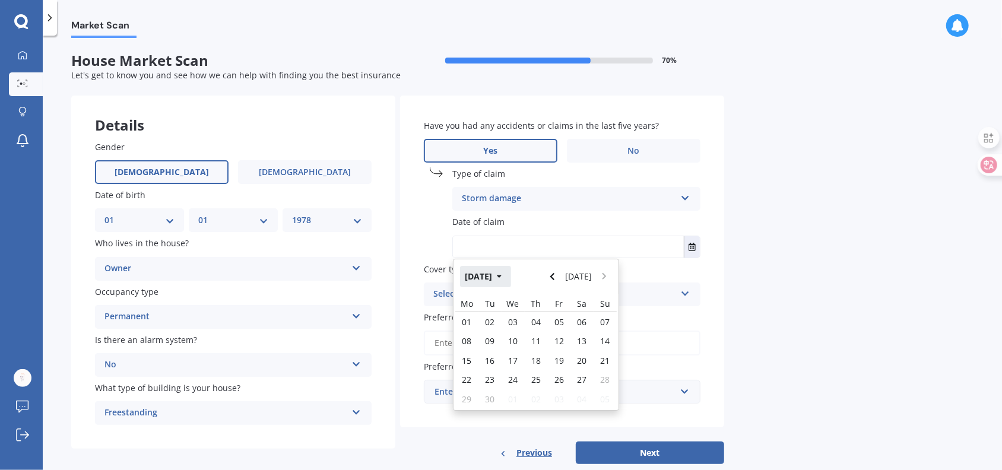
click at [501, 277] on icon "button" at bounding box center [499, 276] width 5 height 3
click at [482, 278] on button "2025" at bounding box center [481, 276] width 43 height 21
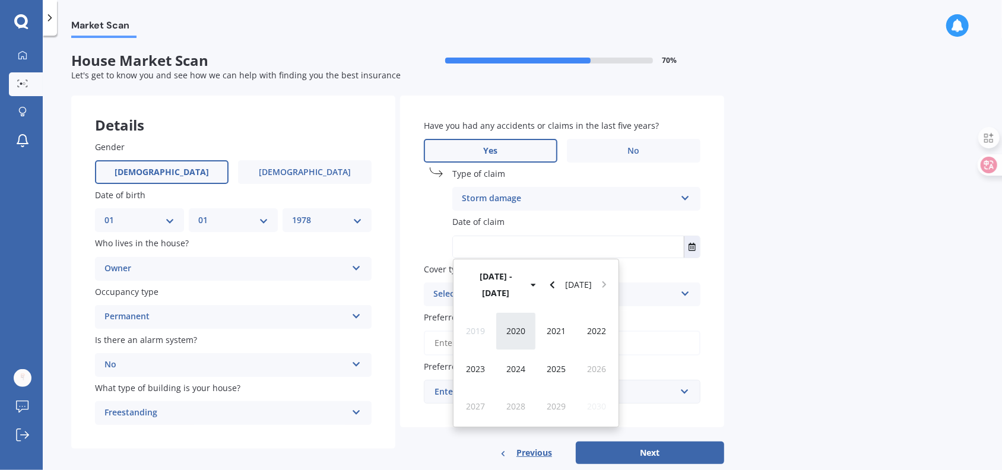
drag, startPoint x: 479, startPoint y: 353, endPoint x: 498, endPoint y: 341, distance: 23.2
click at [479, 363] on span "2023" at bounding box center [475, 368] width 19 height 11
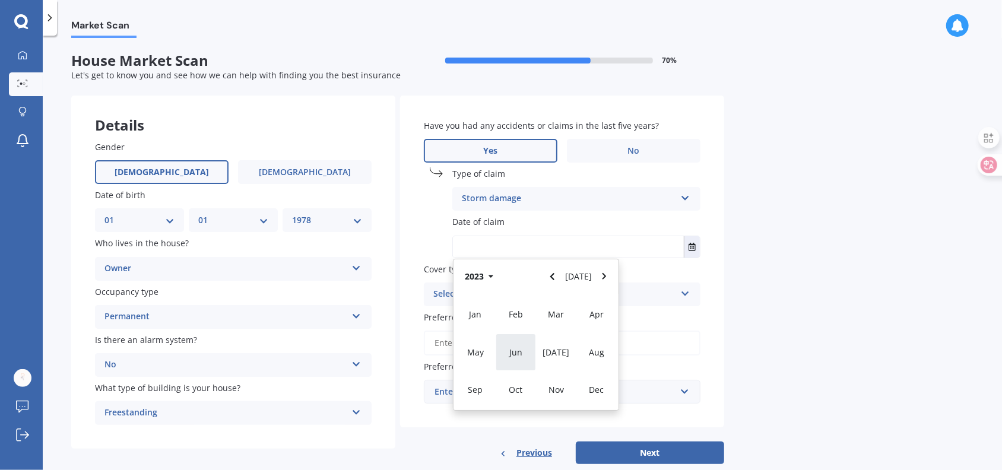
click at [519, 350] on span "Jun" at bounding box center [515, 352] width 13 height 11
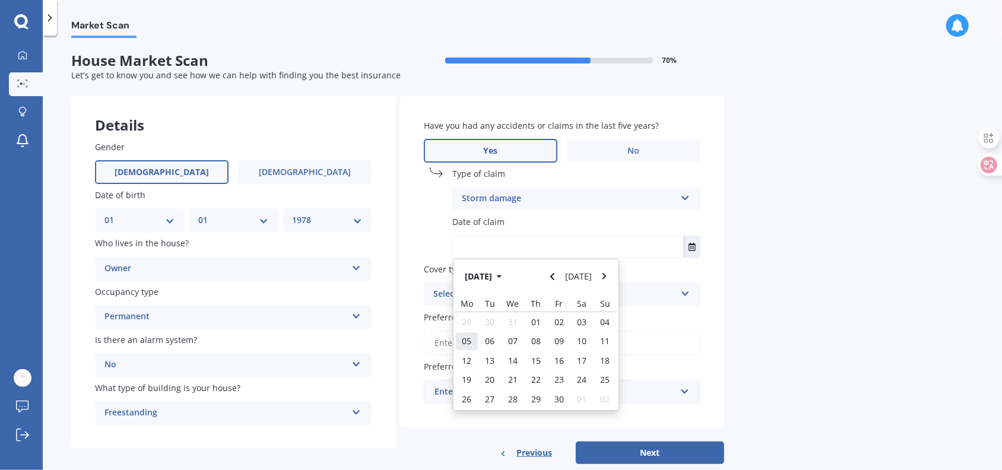
click at [471, 341] on span "05" at bounding box center [466, 340] width 9 height 11
type input "05/06/2023"
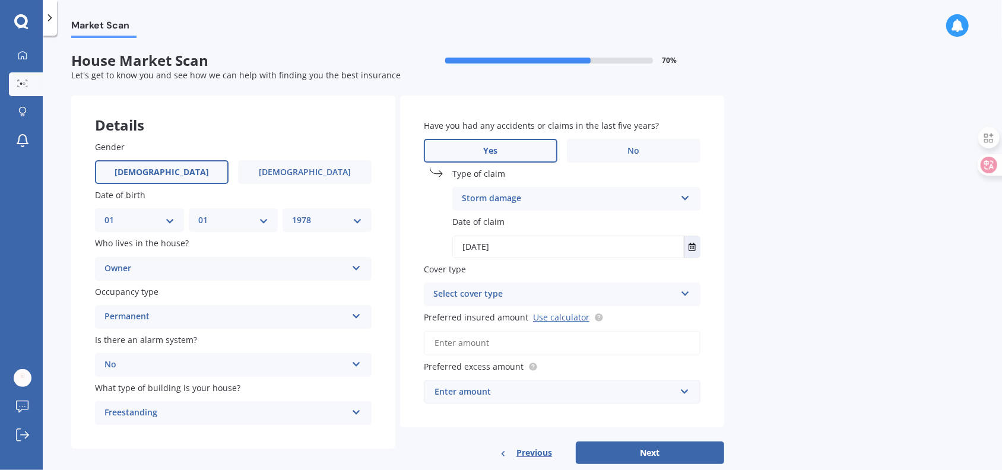
click at [558, 293] on div "Select cover type" at bounding box center [554, 294] width 242 height 14
click at [501, 319] on div "High" at bounding box center [561, 317] width 275 height 21
click at [494, 344] on input "Preferred insured amount Use calculator" at bounding box center [562, 343] width 277 height 25
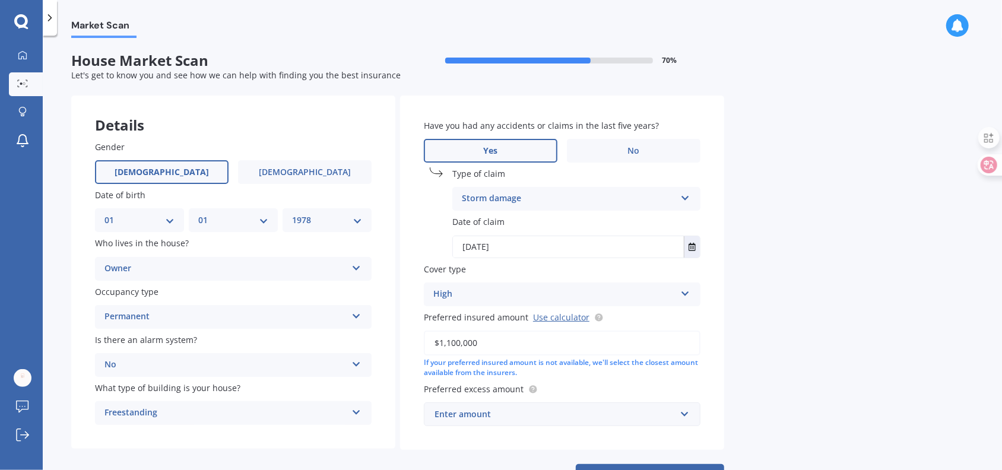
type input "$1,100,000"
click at [528, 415] on div "Enter amount" at bounding box center [554, 414] width 241 height 13
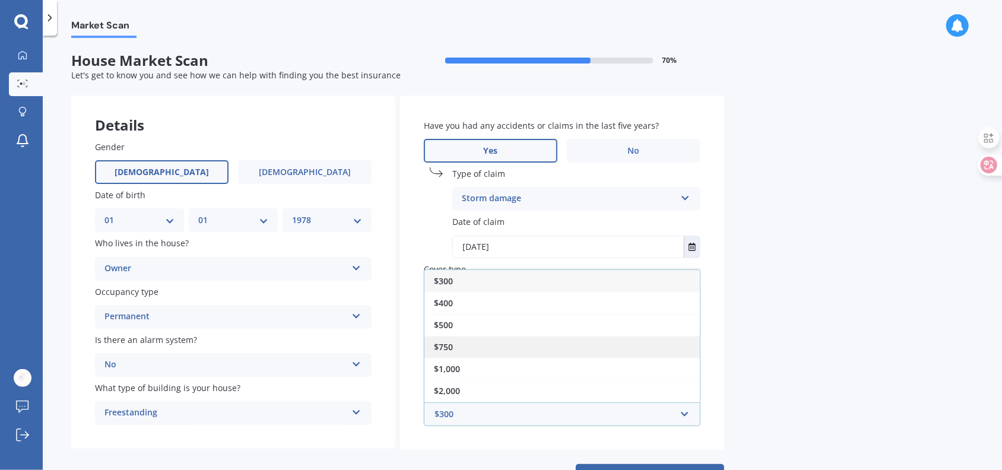
click at [473, 344] on div "$750" at bounding box center [561, 347] width 275 height 22
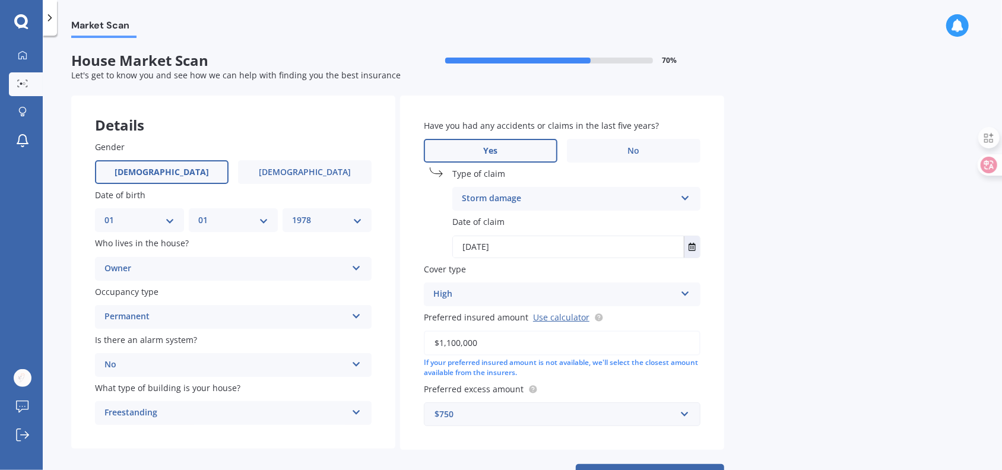
click at [763, 339] on div "Market Scan House Market Scan 70 % Let's get to know you and see how we can hel…" at bounding box center [522, 255] width 959 height 434
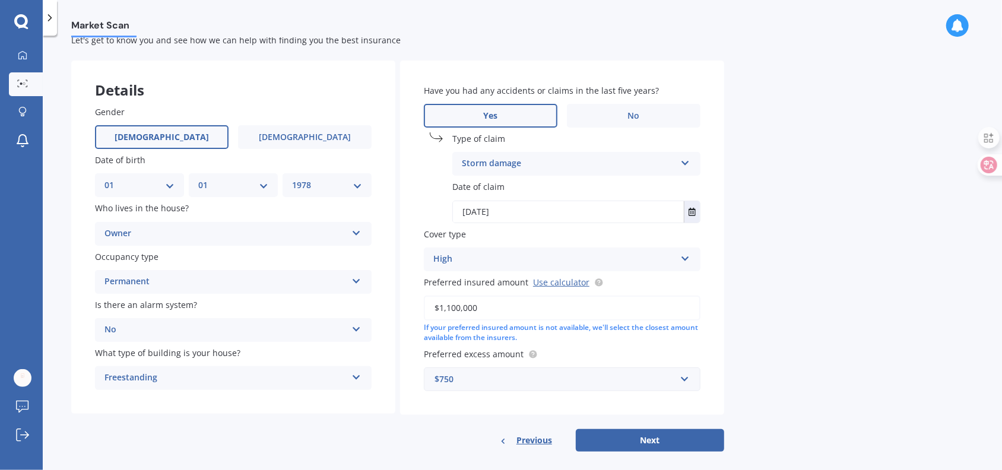
scroll to position [47, 0]
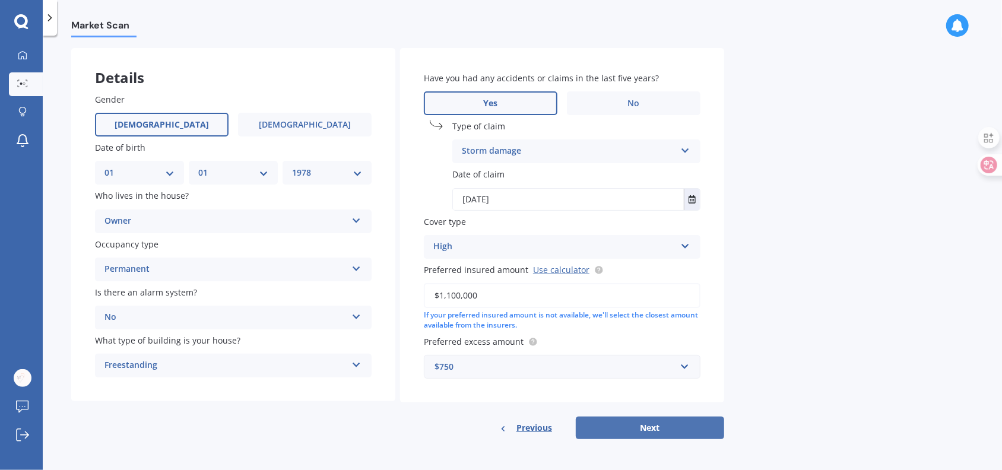
click at [657, 427] on button "Next" at bounding box center [650, 428] width 148 height 23
select select "01"
select select "1978"
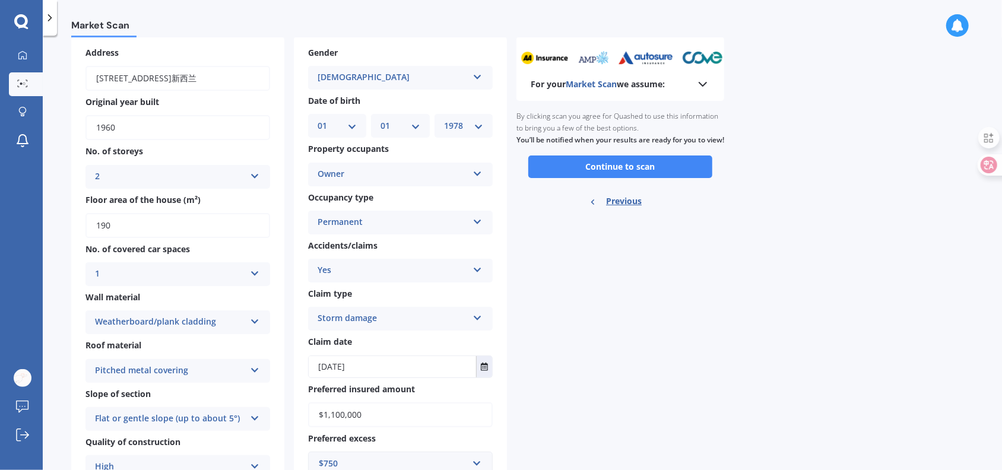
scroll to position [0, 0]
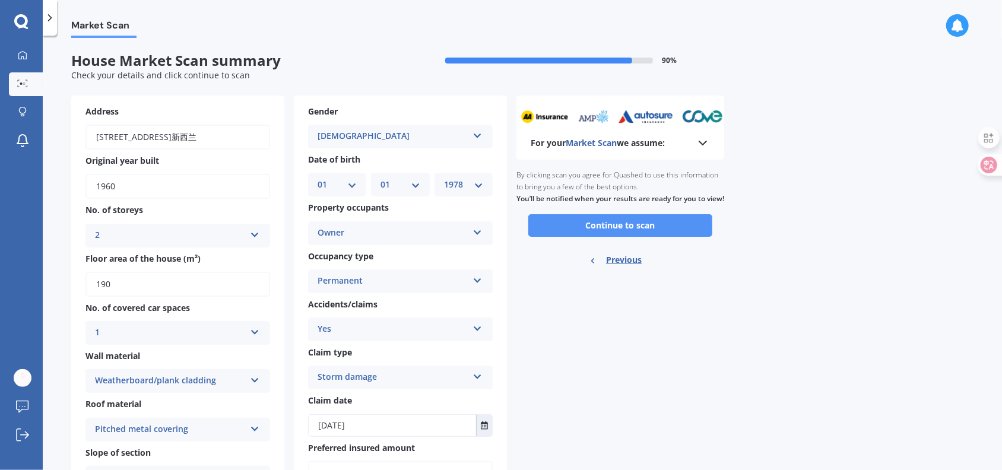
click at [614, 237] on button "Continue to scan" at bounding box center [620, 225] width 184 height 23
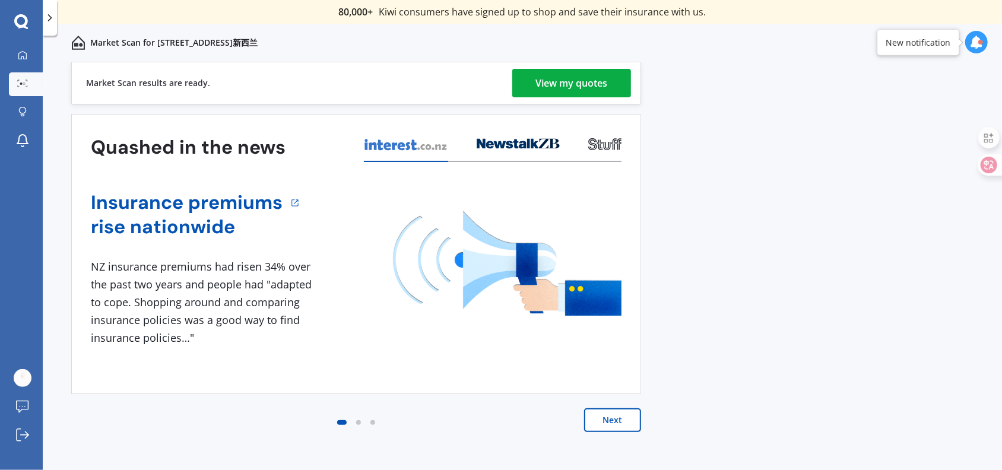
click at [571, 85] on div "View my quotes" at bounding box center [572, 83] width 72 height 28
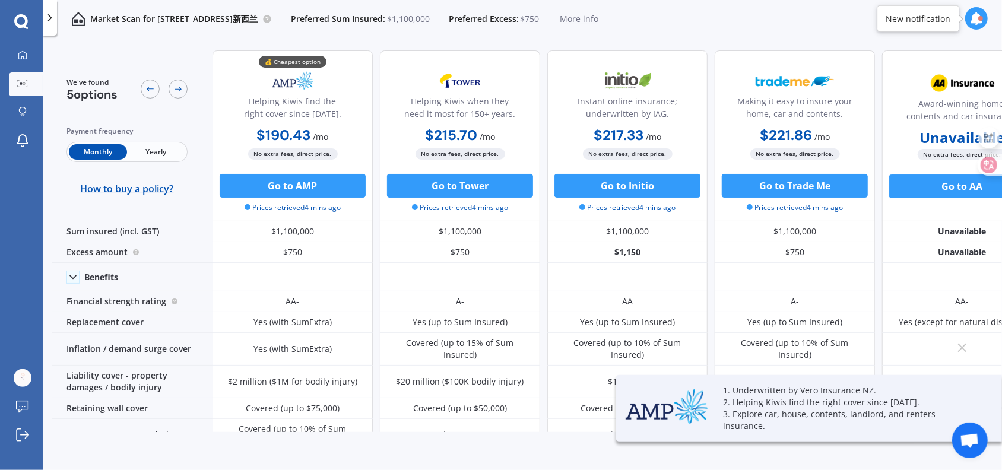
click at [155, 152] on span "Yearly" at bounding box center [156, 151] width 58 height 15
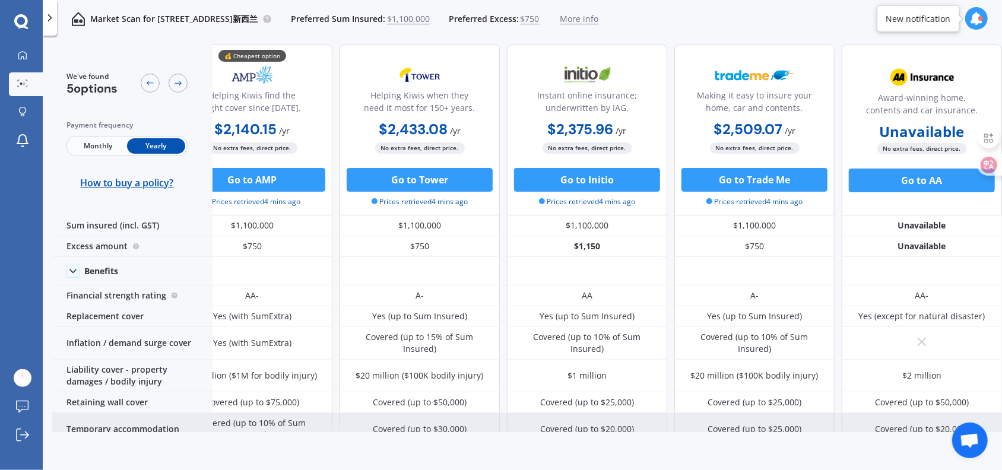
scroll to position [0, 46]
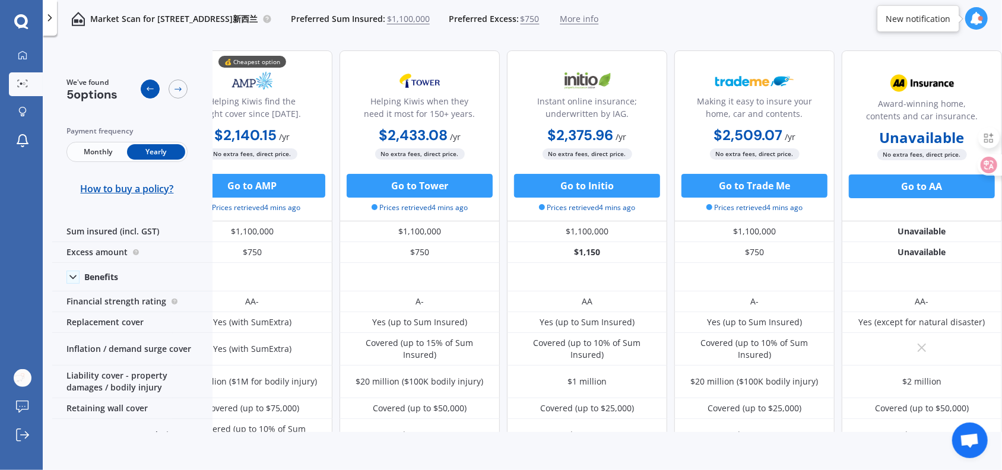
click at [148, 93] on icon at bounding box center [149, 88] width 9 height 9
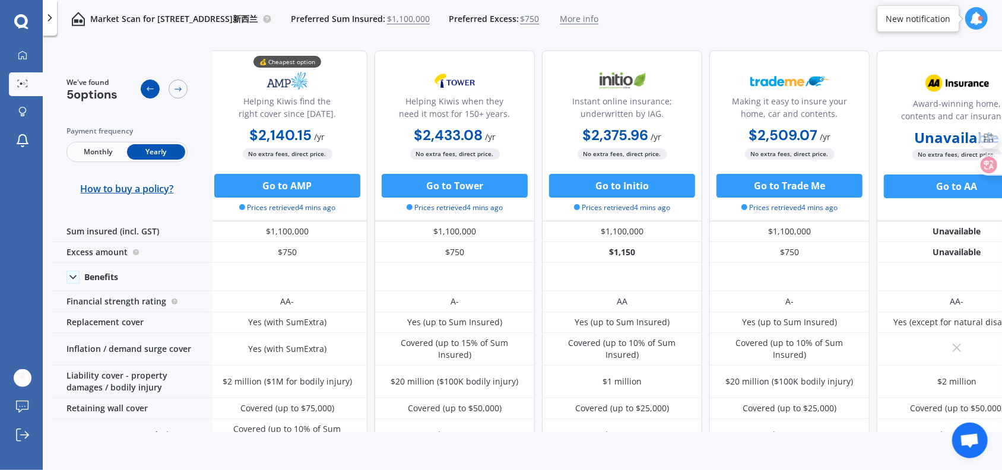
scroll to position [0, 0]
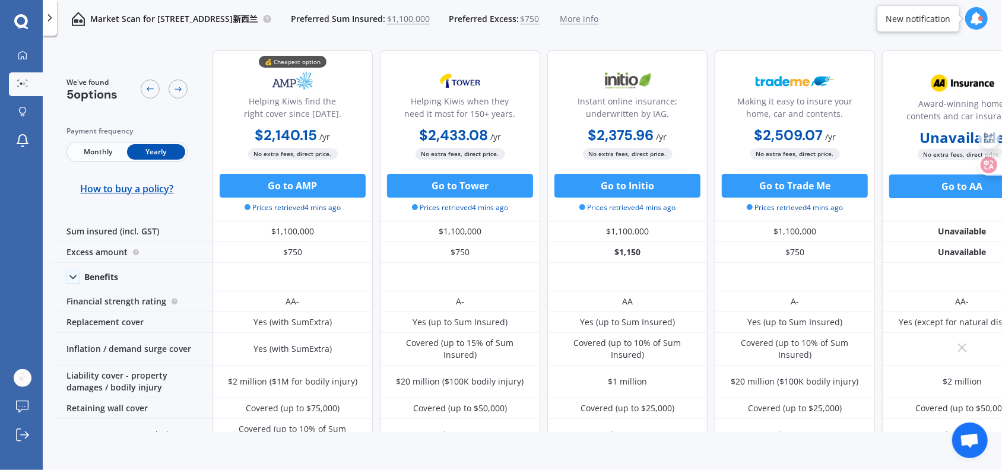
click at [430, 20] on span "$1,100,000" at bounding box center [408, 19] width 43 height 12
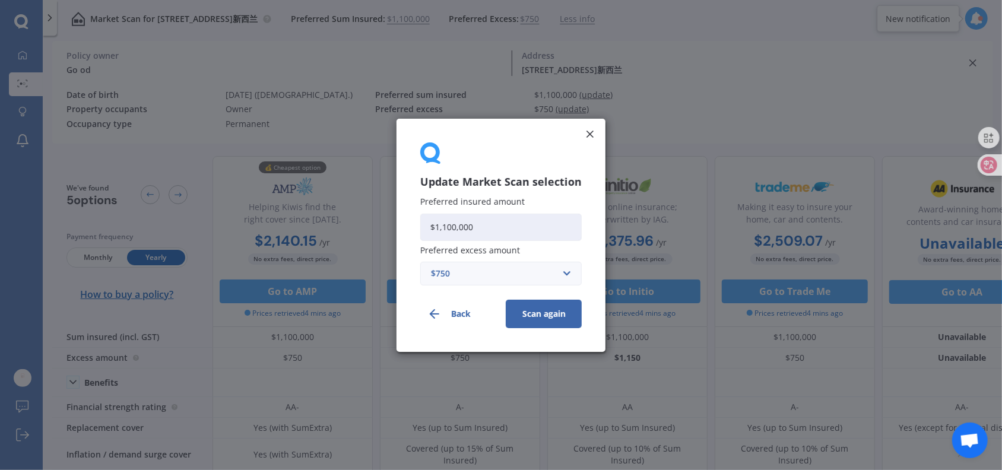
drag, startPoint x: 480, startPoint y: 227, endPoint x: 390, endPoint y: 231, distance: 89.7
click at [390, 231] on div "Update Market Scan selection Preferred insured amount $1,100,000 Preferred exce…" at bounding box center [501, 235] width 1002 height 470
type input "$959,107"
click at [477, 274] on div "$750" at bounding box center [494, 272] width 126 height 13
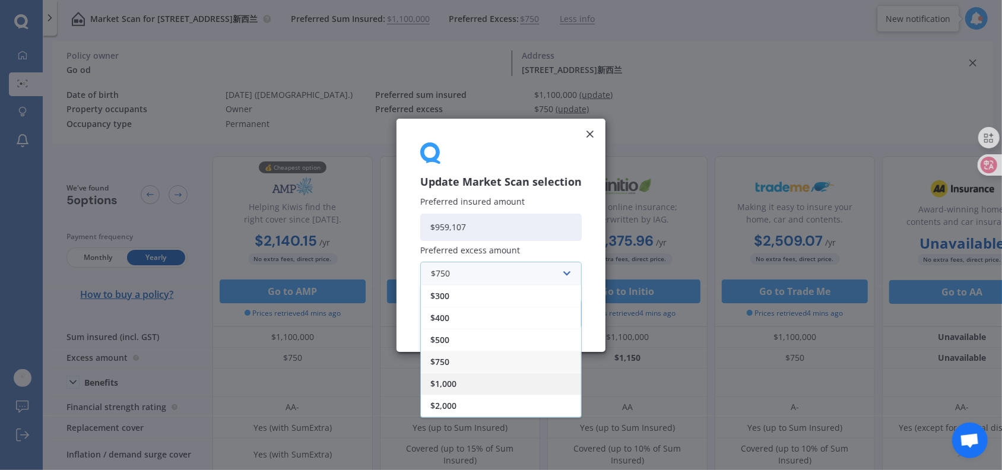
click at [455, 381] on span "$1,000" at bounding box center [443, 383] width 26 height 8
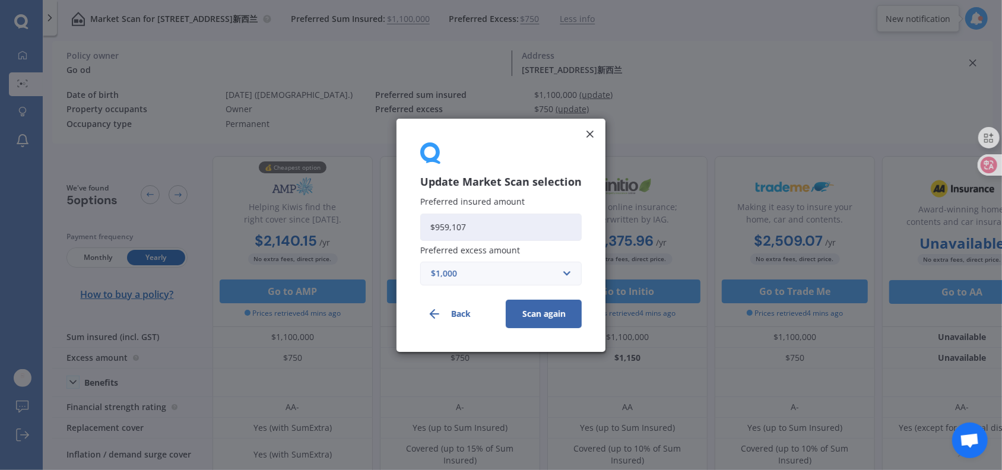
click at [547, 315] on button "Scan again" at bounding box center [544, 313] width 76 height 28
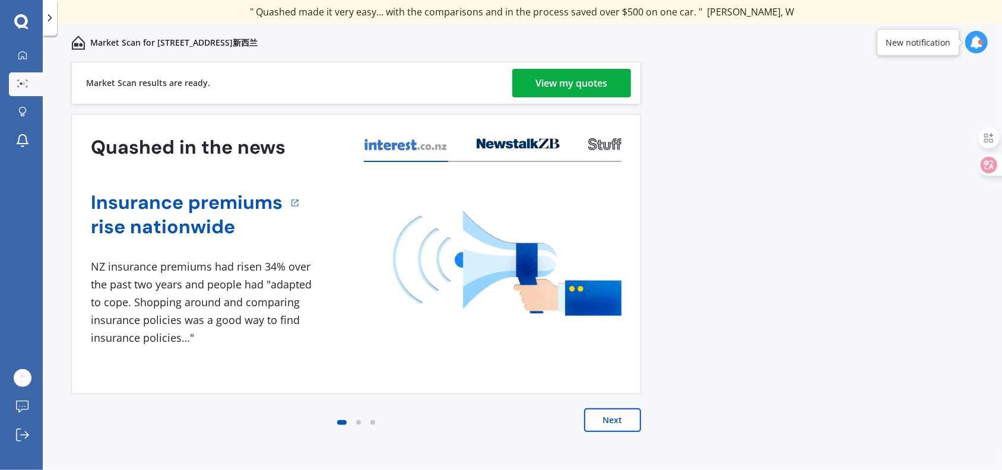
click at [561, 81] on div "View my quotes" at bounding box center [572, 83] width 72 height 28
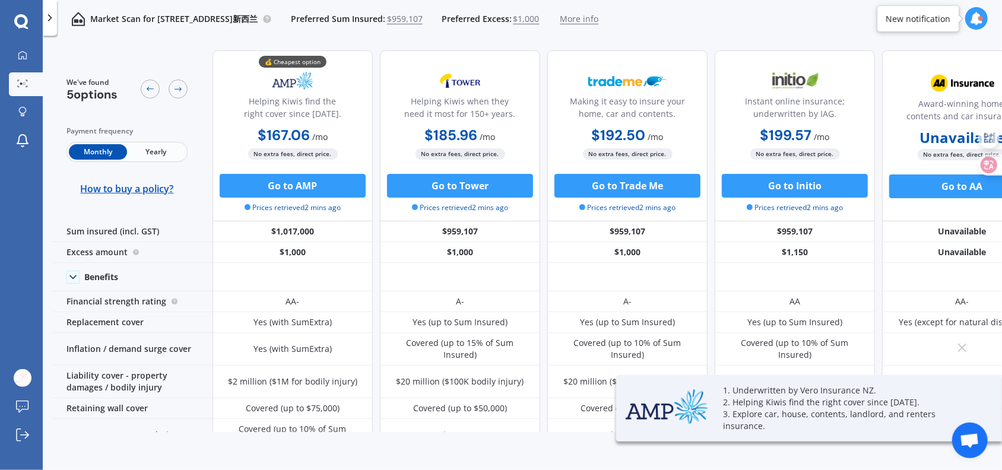
click at [156, 152] on span "Yearly" at bounding box center [156, 151] width 58 height 15
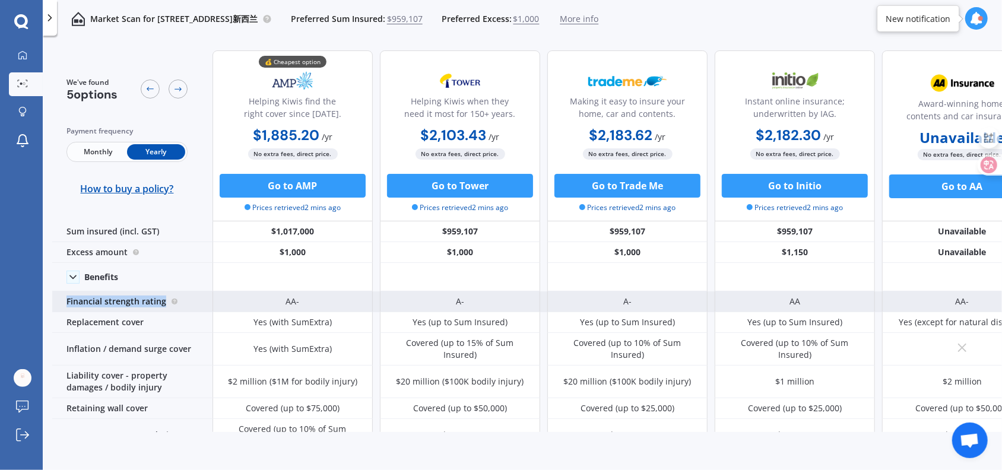
drag, startPoint x: 186, startPoint y: 303, endPoint x: 66, endPoint y: 301, distance: 119.3
click at [66, 301] on div "Financial strength rating" at bounding box center [132, 301] width 160 height 21
copy div "Financial strength rating"
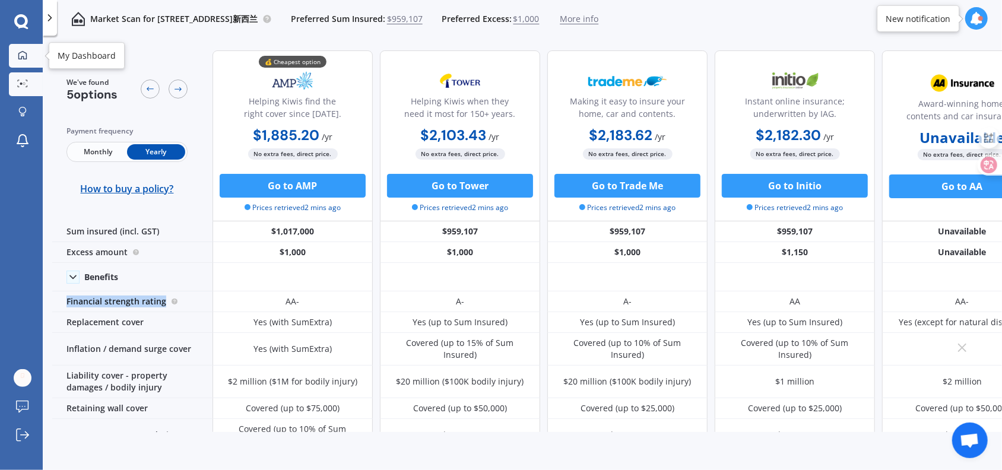
click at [21, 52] on icon at bounding box center [22, 54] width 9 height 9
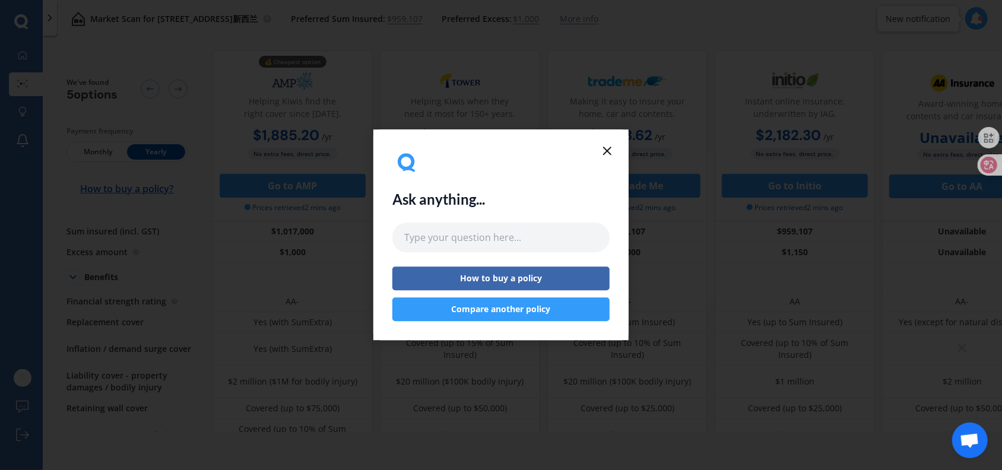
click at [606, 148] on icon at bounding box center [607, 151] width 14 height 14
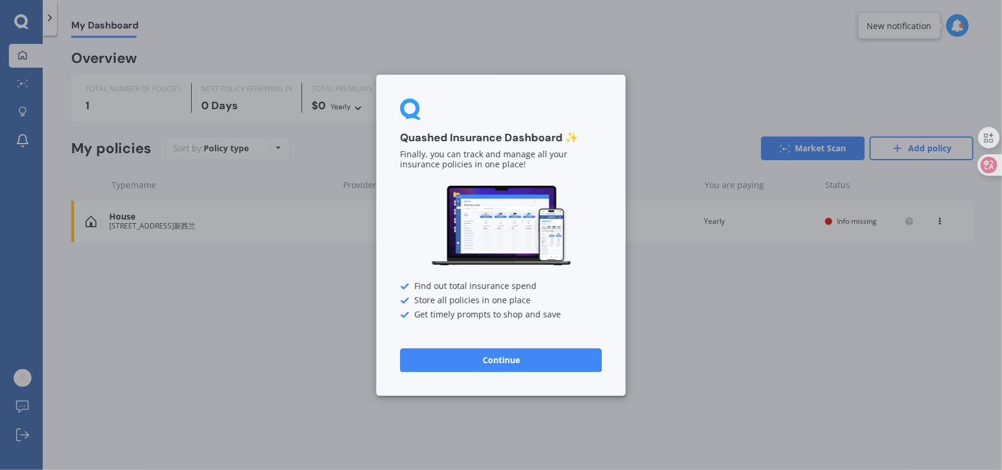
click at [243, 350] on div "Quashed Insurance Dashboard ✨ Finally, you can track and manage all your insura…" at bounding box center [501, 235] width 1002 height 470
click at [481, 361] on button "Continue" at bounding box center [501, 360] width 202 height 24
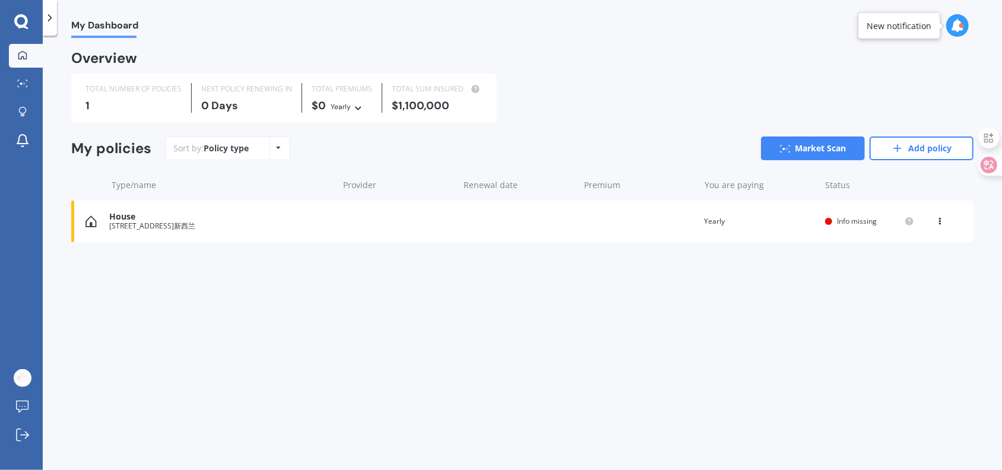
click at [295, 218] on div "House" at bounding box center [220, 217] width 223 height 10
